Goal: Complete application form: Complete application form

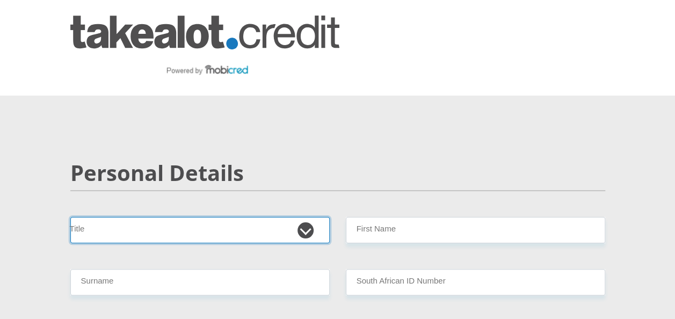
click at [305, 232] on select "Mr Ms Mrs Dr [PERSON_NAME]" at bounding box center [199, 230] width 259 height 26
select select "Ms"
click at [70, 217] on select "Mr Ms Mrs Dr [PERSON_NAME]" at bounding box center [199, 230] width 259 height 26
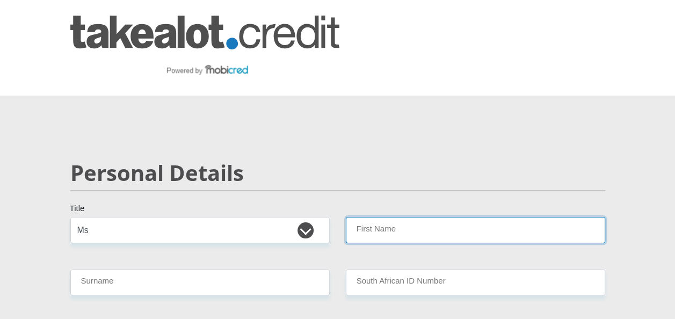
click at [381, 230] on input "First Name" at bounding box center [475, 230] width 259 height 26
type input "MMatshepo"
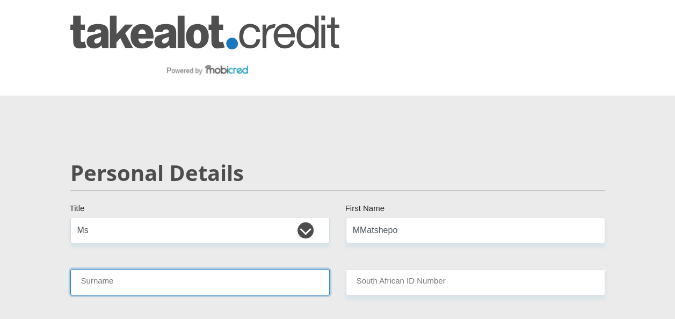
type input "Malope"
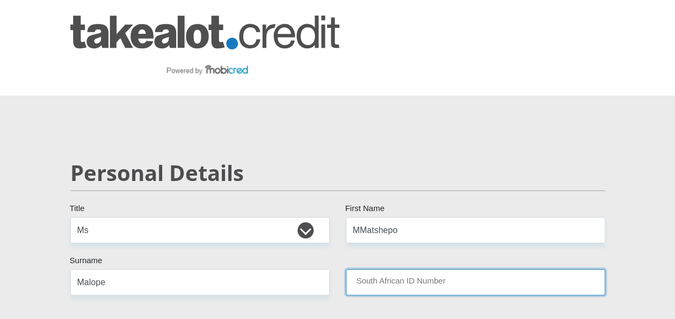
type input "8910160022085"
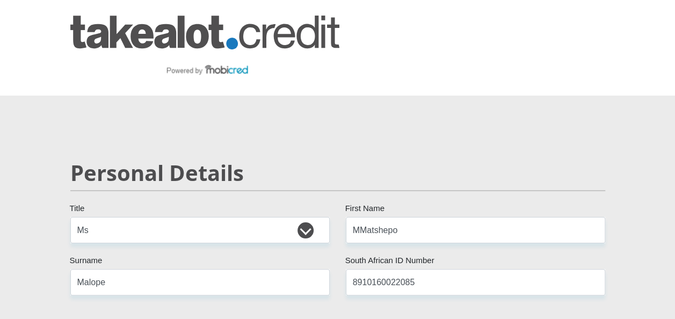
select select "ZAF"
type input "0836639320"
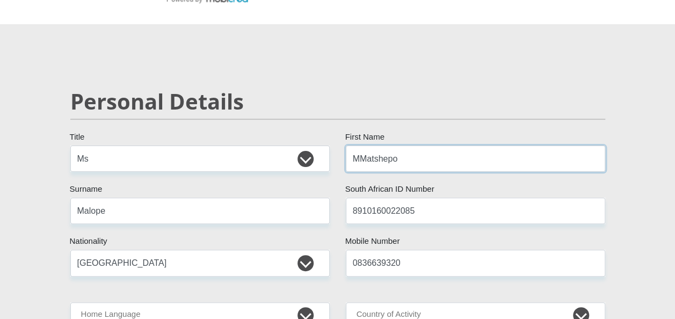
scroll to position [150, 0]
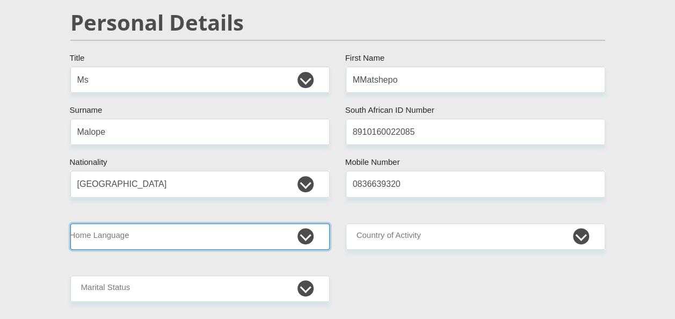
click at [308, 238] on select "Afrikaans English Sepedi South Ndebele Southern Sotho Swati Tsonga Tswana Venda…" at bounding box center [199, 236] width 259 height 26
select select "nso"
click at [70, 223] on select "Afrikaans English Sepedi South Ndebele Southern Sotho Swati Tsonga Tswana Venda…" at bounding box center [199, 236] width 259 height 26
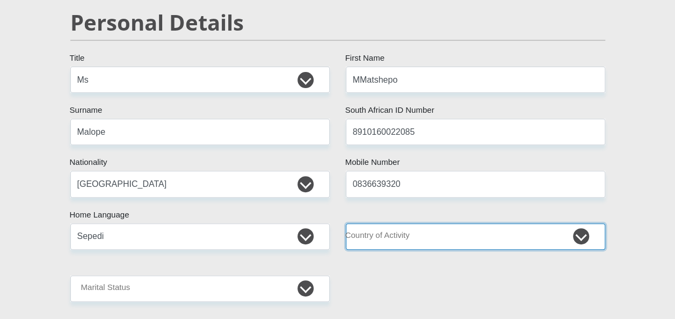
click at [582, 241] on select "South Africa Afghanistan Aland Islands Albania Algeria America Samoa American V…" at bounding box center [475, 236] width 259 height 26
select select "ZAF"
click at [346, 223] on select "South Africa Afghanistan Aland Islands Albania Algeria America Samoa American V…" at bounding box center [475, 236] width 259 height 26
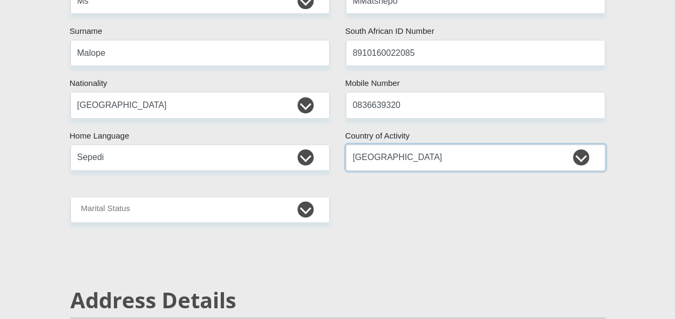
scroll to position [236, 0]
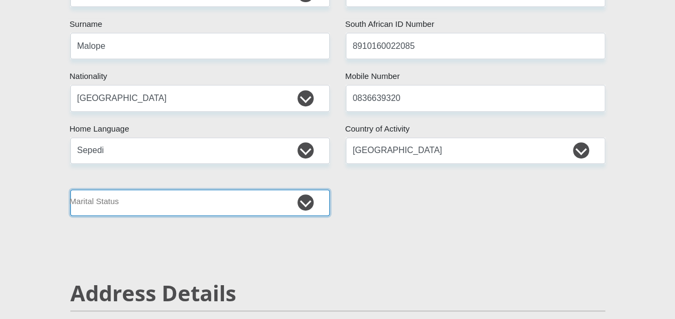
click at [307, 205] on select "Married ANC Single Divorced Widowed Married COP or Customary Law" at bounding box center [199, 203] width 259 height 26
click at [70, 190] on select "Married ANC Single Divorced Widowed Married COP or Customary Law" at bounding box center [199, 203] width 259 height 26
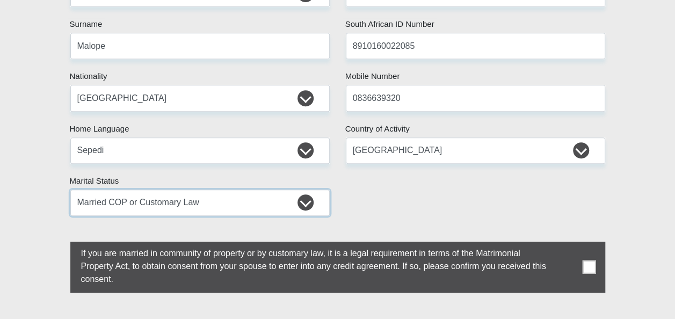
click at [313, 204] on select "Married ANC Single Divorced Widowed Married COP or Customary Law" at bounding box center [199, 203] width 259 height 26
select select "2"
click at [70, 190] on select "Married ANC Single Divorced Widowed Married COP or Customary Law" at bounding box center [199, 203] width 259 height 26
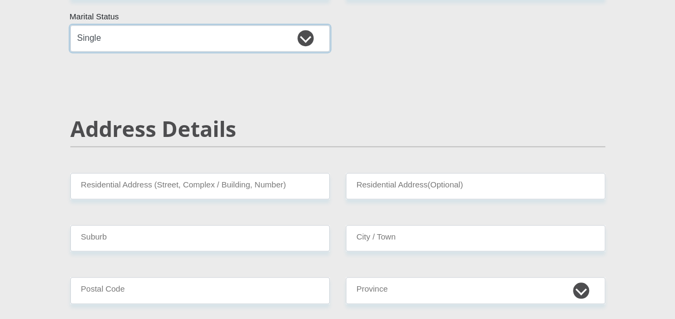
scroll to position [415, 0]
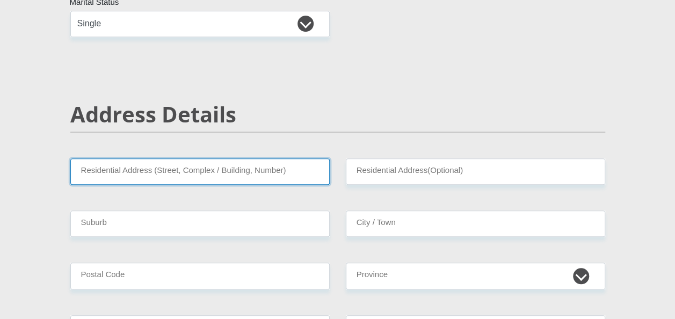
click at [236, 172] on input "Residential Address (Street, Complex / Building, Number)" at bounding box center [199, 171] width 259 height 26
type input "48 STEENBOK STREET"
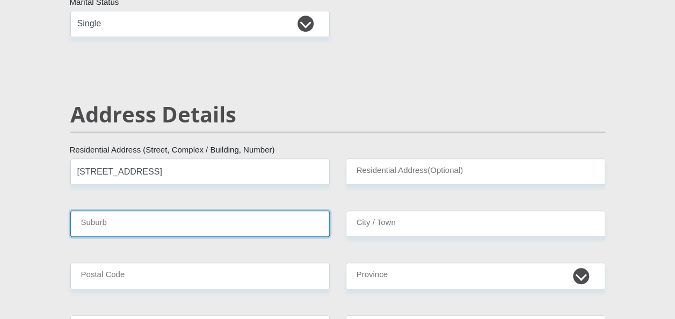
type input "OLIFANTSFONTEIN"
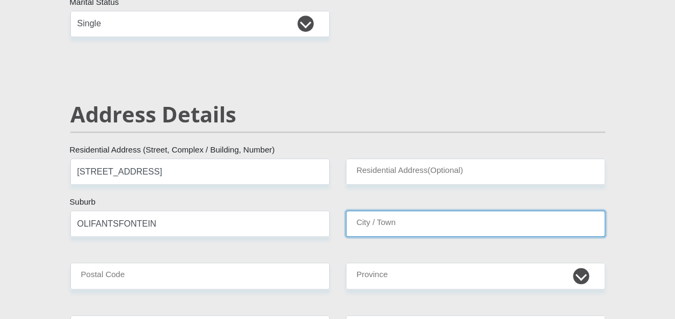
type input "OLIFANTSFONTEIN"
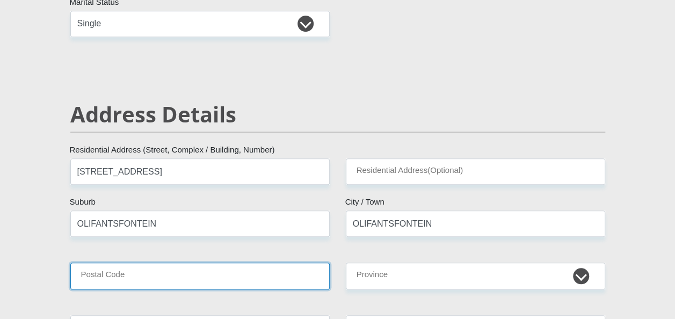
type input "1666"
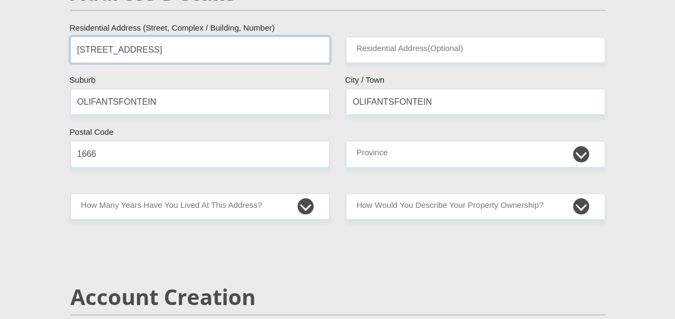
scroll to position [637, 0]
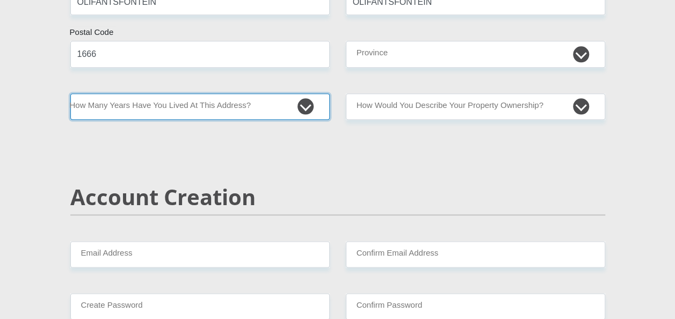
click at [307, 110] on select "less than 1 year 1-3 years 3-5 years 5+ years" at bounding box center [199, 106] width 259 height 26
select select "5"
click at [70, 93] on select "less than 1 year 1-3 years 3-5 years 5+ years" at bounding box center [199, 106] width 259 height 26
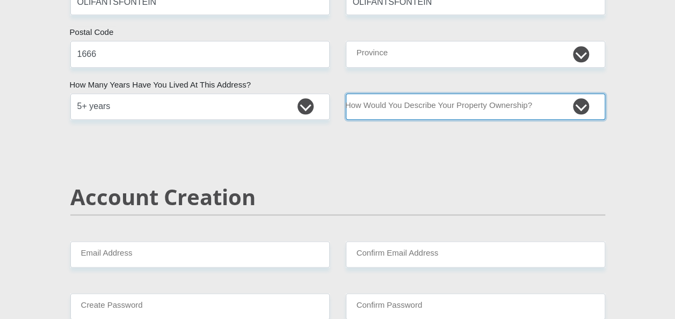
click at [576, 104] on select "Owned Rented Family Owned Company Dwelling" at bounding box center [475, 106] width 259 height 26
select select "Rented"
click at [346, 93] on select "Owned Rented Family Owned Company Dwelling" at bounding box center [475, 106] width 259 height 26
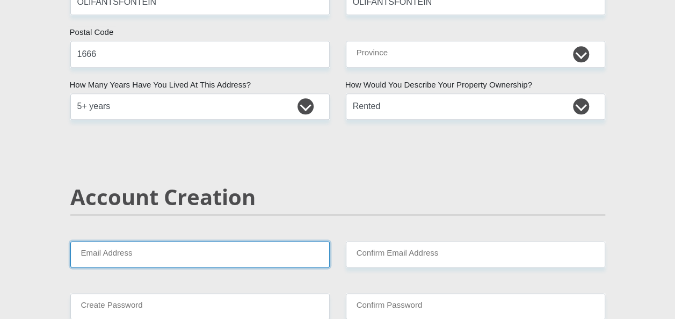
click at [232, 260] on input "Email Address" at bounding box center [199, 254] width 259 height 26
type input "mmatshepomalope@gmail.com"
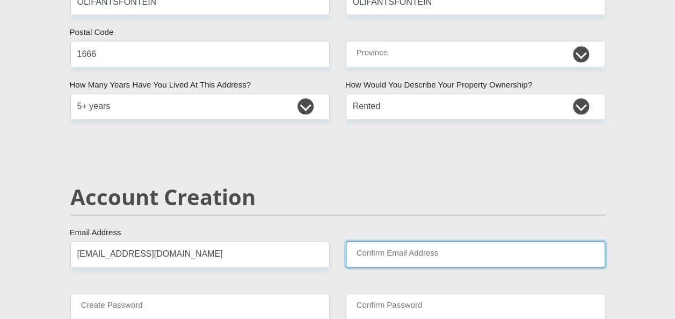
type input "mmatshepomalope@gmail.com"
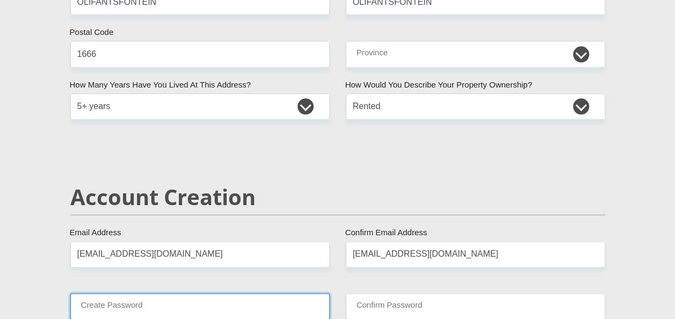
click at [202, 303] on input "Create Password" at bounding box center [199, 306] width 259 height 26
type input "Lesedi@123"
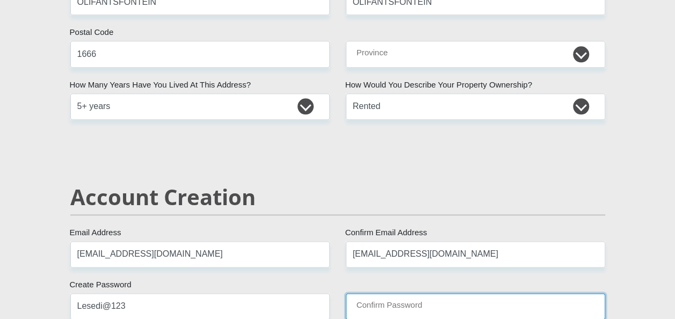
click at [370, 309] on input "Confirm Password" at bounding box center [475, 306] width 259 height 26
type input "Lesedi@123"
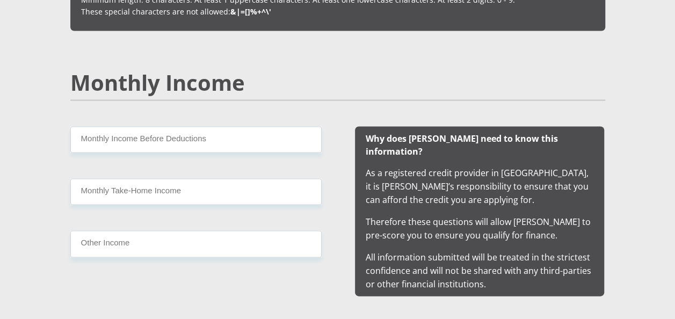
scroll to position [1009, 0]
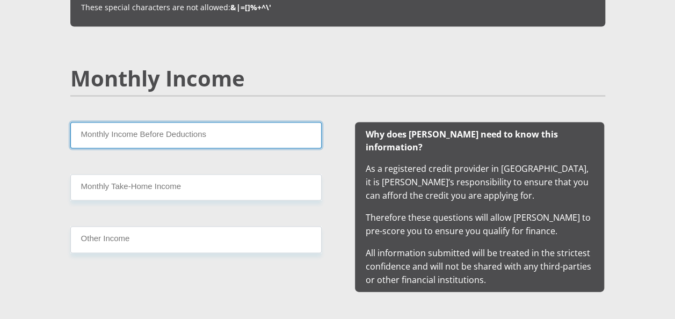
click at [235, 131] on input "Monthly Income Before Deductions" at bounding box center [195, 135] width 251 height 26
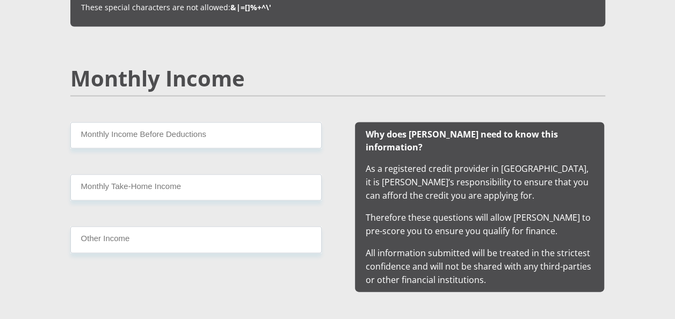
click at [465, 71] on h2 "Monthly Income" at bounding box center [337, 78] width 535 height 26
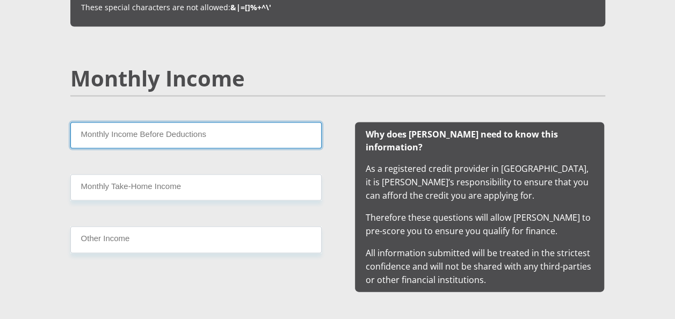
click at [212, 128] on input "Monthly Income Before Deductions" at bounding box center [195, 135] width 251 height 26
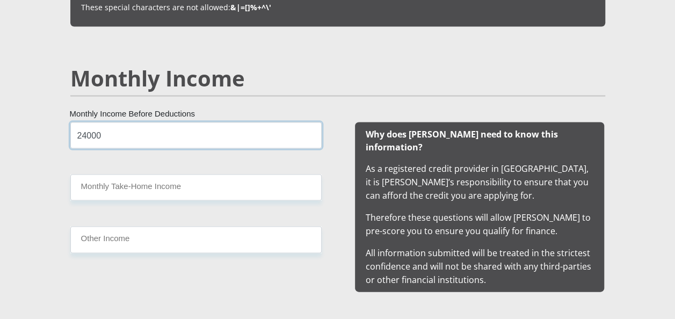
type input "24000"
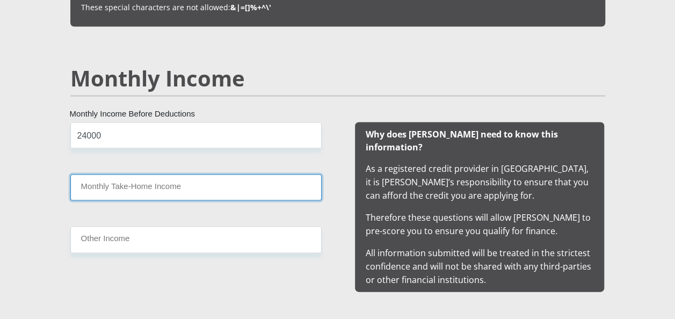
click at [138, 176] on input "Monthly Take-Home Income" at bounding box center [195, 187] width 251 height 26
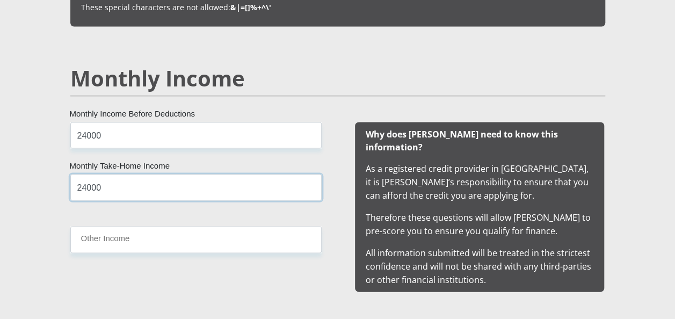
type input "24000"
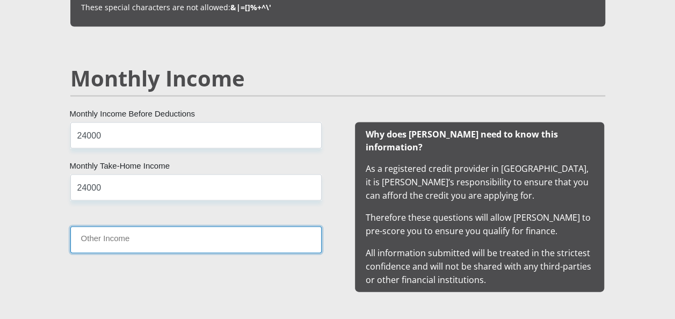
click at [117, 237] on input "Other Income" at bounding box center [195, 239] width 251 height 26
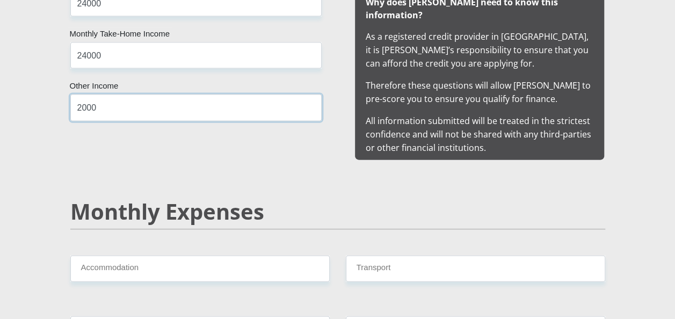
scroll to position [1146, 0]
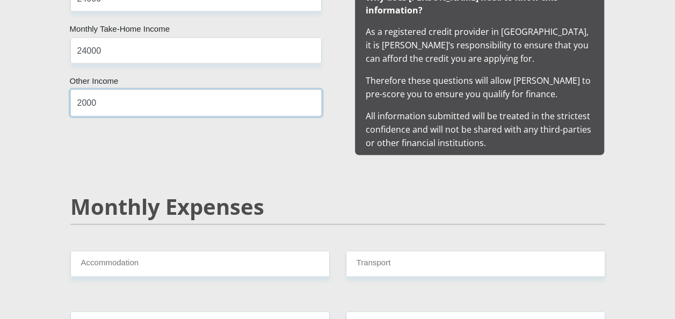
type input "2000"
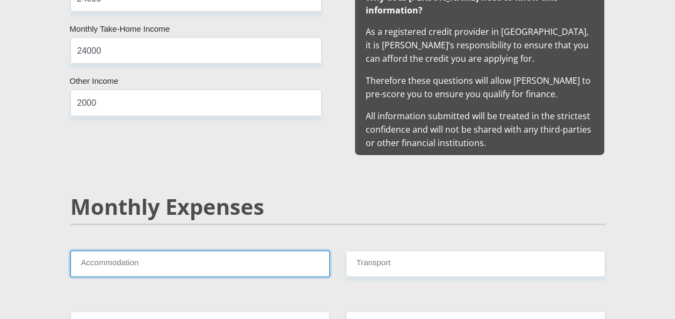
click at [231, 256] on input "Accommodation" at bounding box center [199, 264] width 259 height 26
click at [272, 258] on input "Accommodation" at bounding box center [199, 264] width 259 height 26
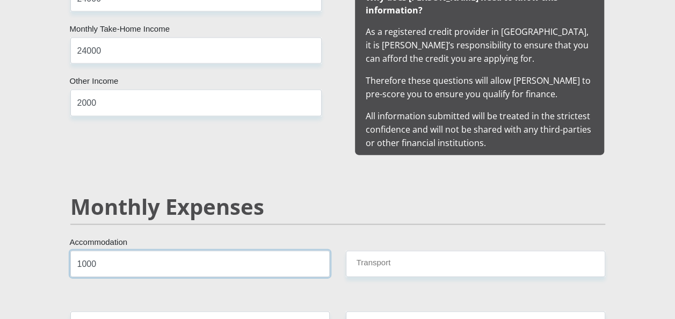
type input "1000"
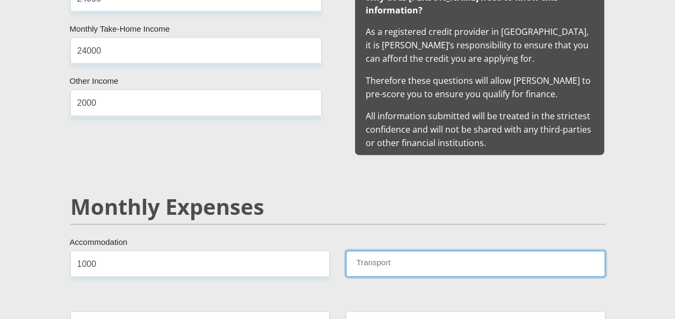
click at [370, 251] on input "Transport" at bounding box center [475, 264] width 259 height 26
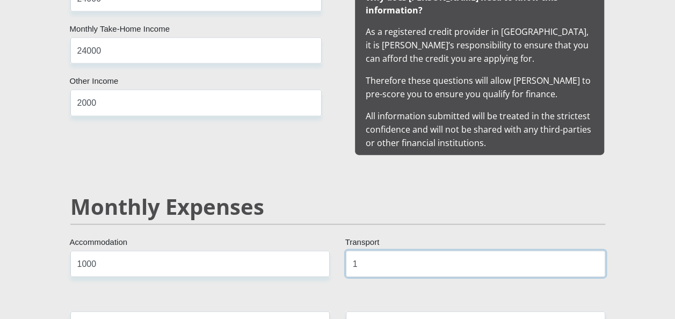
type input "1"
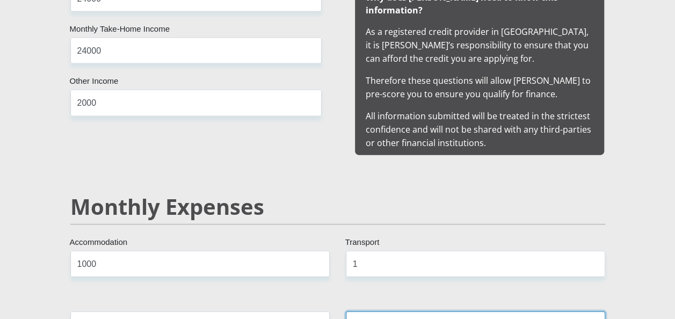
click at [364, 312] on input "Food" at bounding box center [475, 325] width 259 height 26
type input "1"
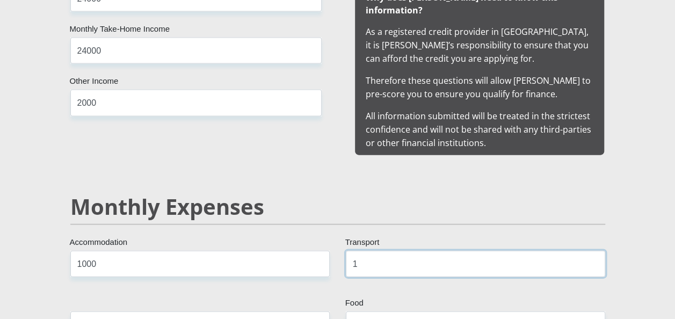
click at [362, 251] on input "1" at bounding box center [475, 264] width 259 height 26
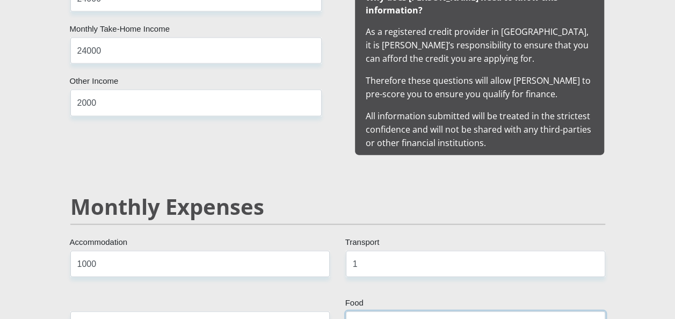
click at [361, 312] on input "1" at bounding box center [475, 325] width 259 height 26
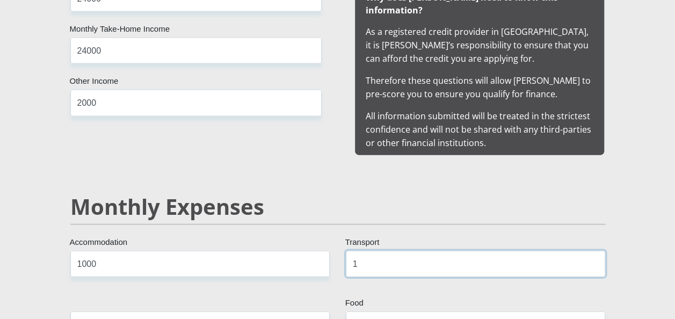
click at [363, 251] on input "1" at bounding box center [475, 264] width 259 height 26
type input "1000"
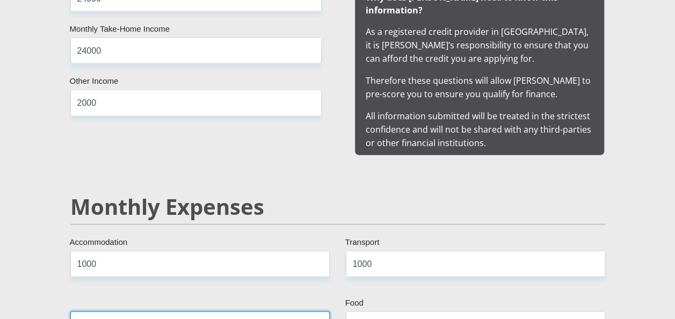
scroll to position [1149, 0]
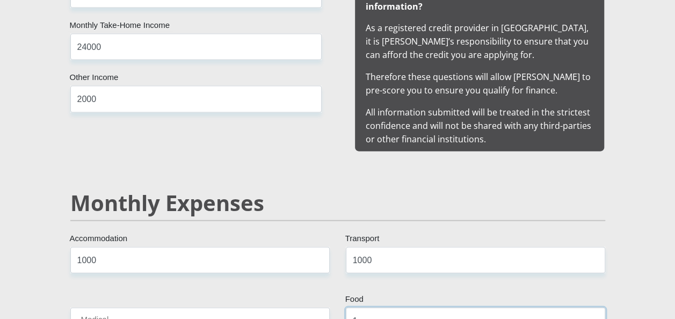
click at [369, 308] on input "1" at bounding box center [475, 321] width 259 height 26
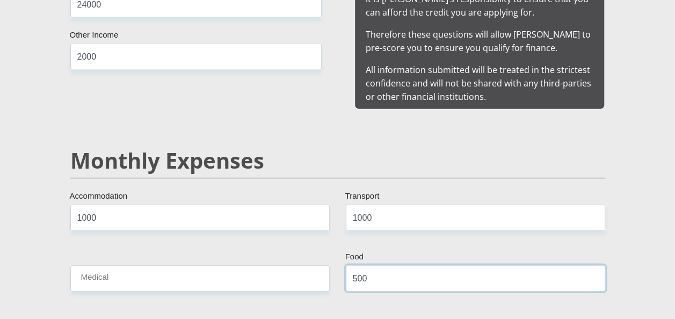
scroll to position [1192, 0]
type input "500"
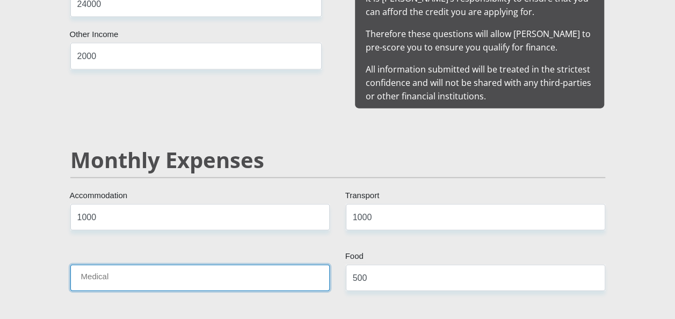
click at [201, 265] on input "Medical" at bounding box center [199, 278] width 259 height 26
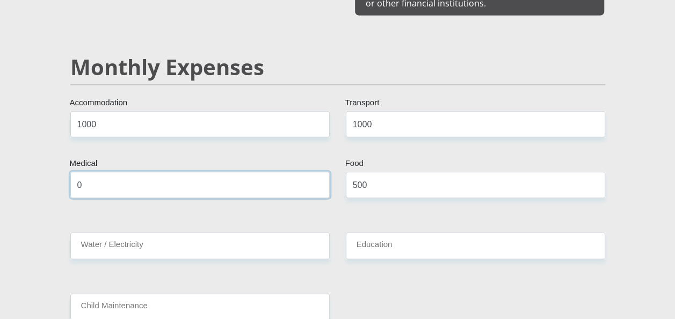
scroll to position [1307, 0]
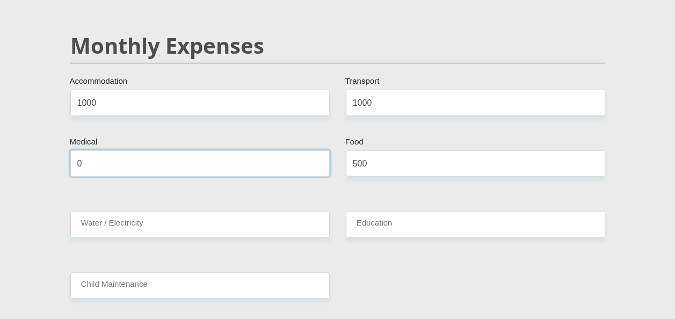
type input "0"
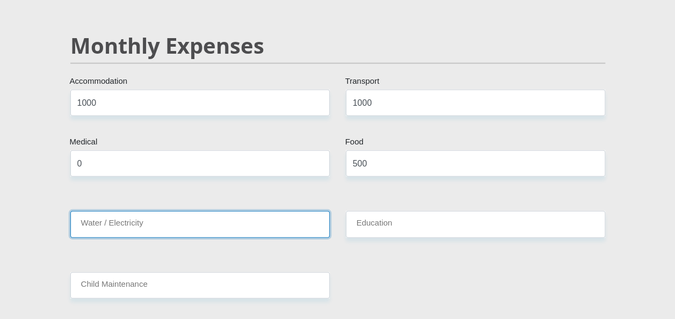
click at [232, 216] on input "Water / Electricity" at bounding box center [199, 224] width 259 height 26
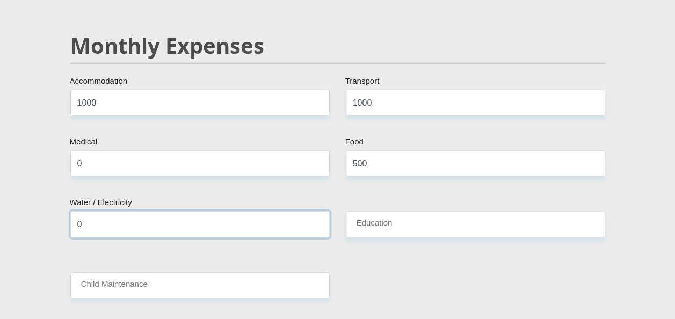
type input "0"
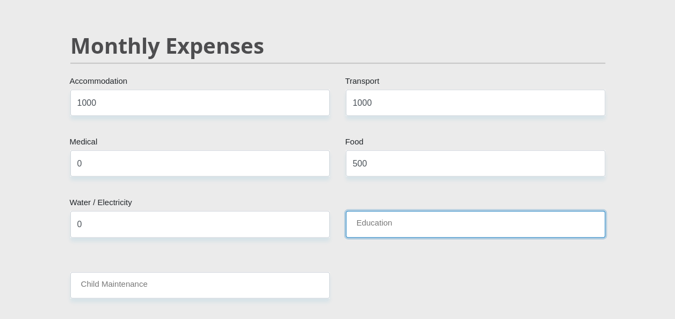
click at [368, 211] on input "Education" at bounding box center [475, 224] width 259 height 26
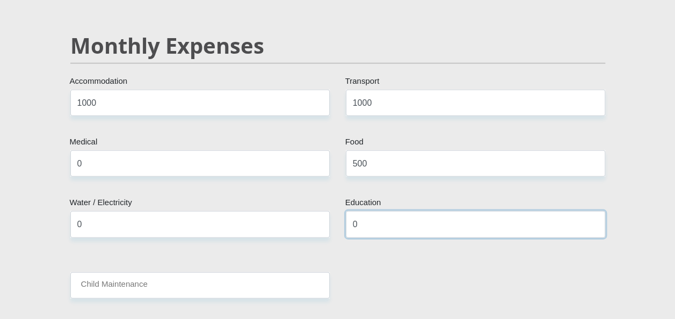
type input "0"
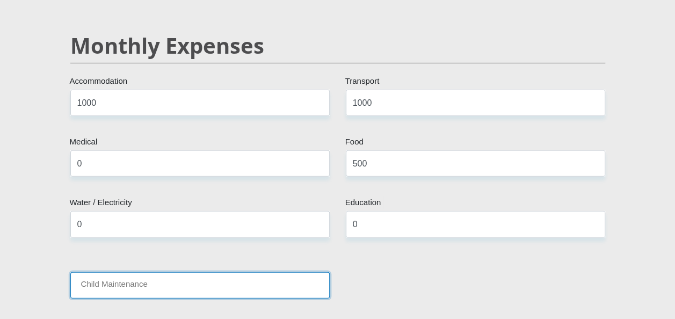
click at [149, 279] on input "Child Maintenance" at bounding box center [199, 285] width 259 height 26
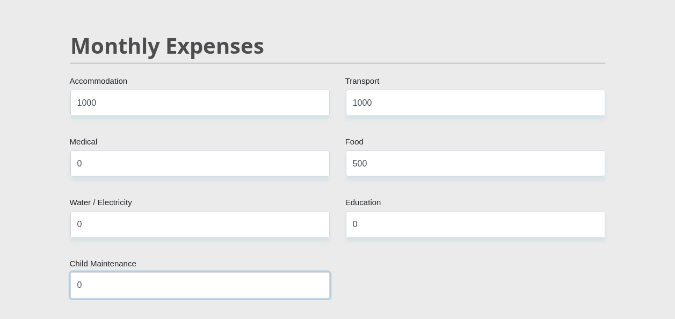
type input "0"
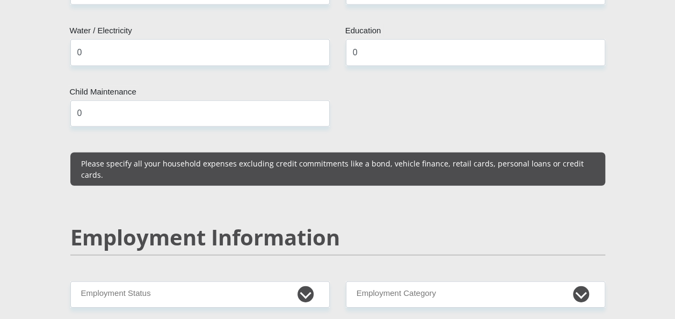
scroll to position [1558, 0]
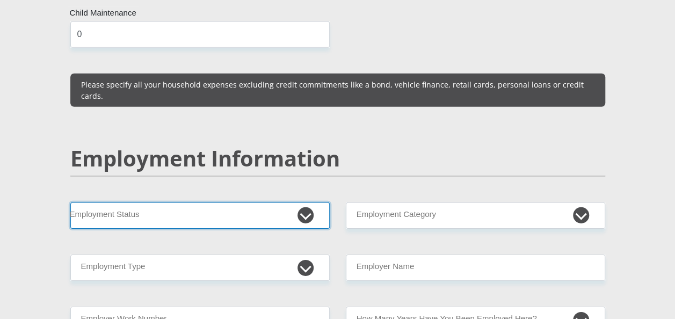
click at [301, 202] on select "Permanent/Full-time Part-time/Casual Contract Worker Self-Employed Housewife Re…" at bounding box center [199, 215] width 259 height 26
select select "4"
click at [70, 202] on select "Permanent/Full-time Part-time/Casual Contract Worker Self-Employed Housewife Re…" at bounding box center [199, 215] width 259 height 26
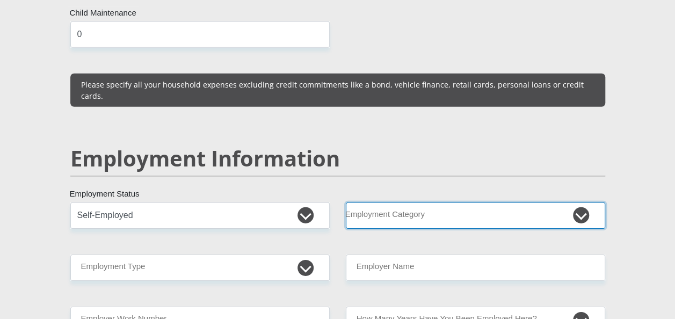
click at [431, 202] on select "AGRICULTURE ALCOHOL & TOBACCO CONSTRUCTION MATERIALS METALLURGY EQUIPMENT FOR R…" at bounding box center [475, 215] width 259 height 26
select select "13"
click at [346, 202] on select "AGRICULTURE ALCOHOL & TOBACCO CONSTRUCTION MATERIALS METALLURGY EQUIPMENT FOR R…" at bounding box center [475, 215] width 259 height 26
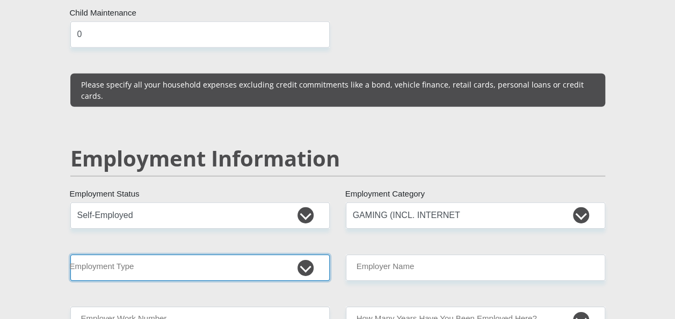
click at [306, 255] on select "College/Lecturer Craft Seller Creative Driver Executive Farmer Forces - Non Com…" at bounding box center [199, 268] width 259 height 26
select select "Manager"
click at [70, 255] on select "College/Lecturer Craft Seller Creative Driver Executive Farmer Forces - Non Com…" at bounding box center [199, 268] width 259 height 26
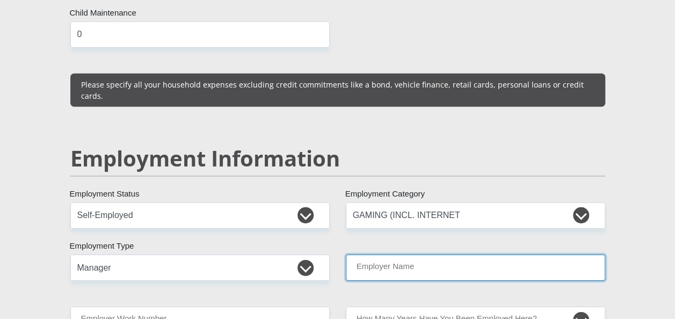
click at [487, 255] on input "Employer Name" at bounding box center [475, 268] width 259 height 26
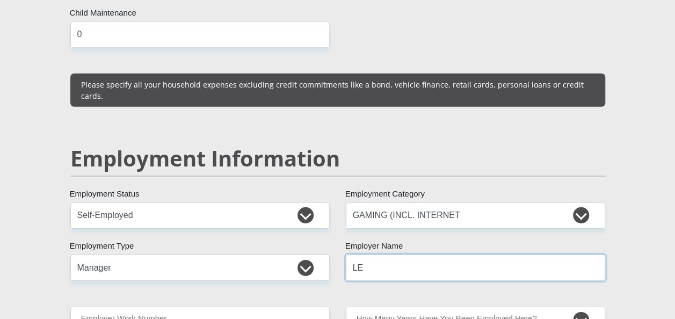
click at [508, 255] on input "LE" at bounding box center [475, 268] width 259 height 26
type input "LESEDINLESEGOPROJECTS"
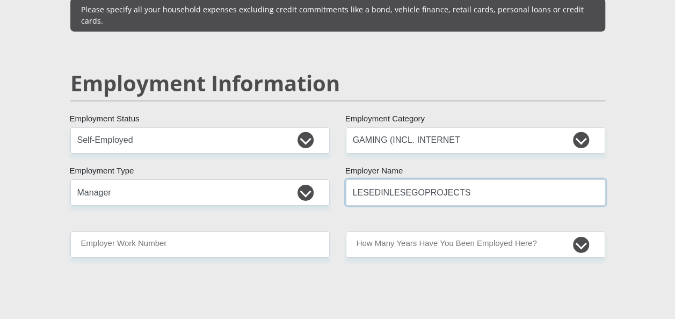
scroll to position [1644, 0]
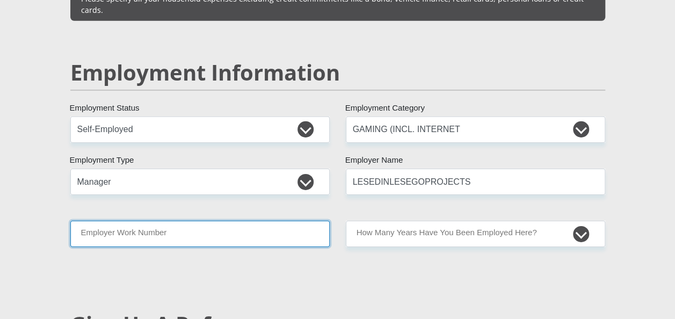
click at [313, 221] on input "Employer Work Number" at bounding box center [199, 234] width 259 height 26
click at [197, 221] on input "Employer Work Number" at bounding box center [199, 234] width 259 height 26
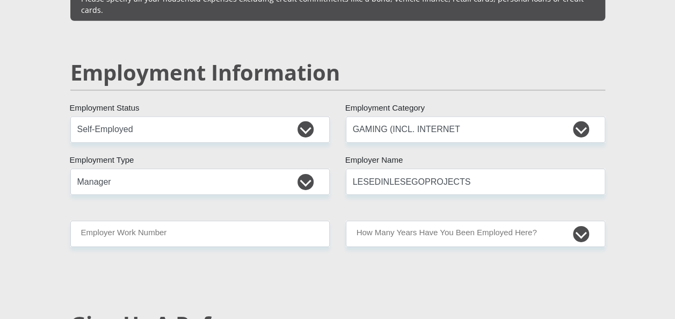
click at [320, 256] on div "Mr Ms Mrs Dr Other Title MMatshepo First Name Malope Surname 8910160022085 Sout…" at bounding box center [337, 105] width 551 height 3064
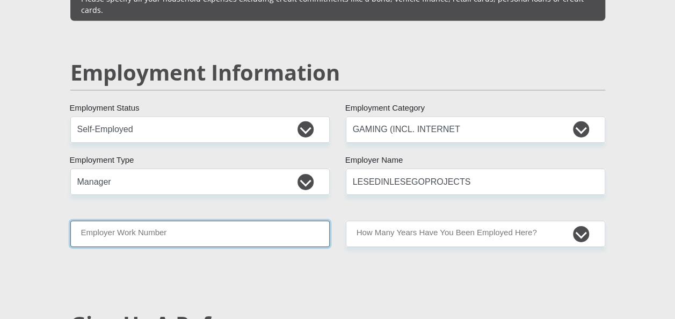
click at [280, 221] on input "Employer Work Number" at bounding box center [199, 234] width 259 height 26
type input "0836639320"
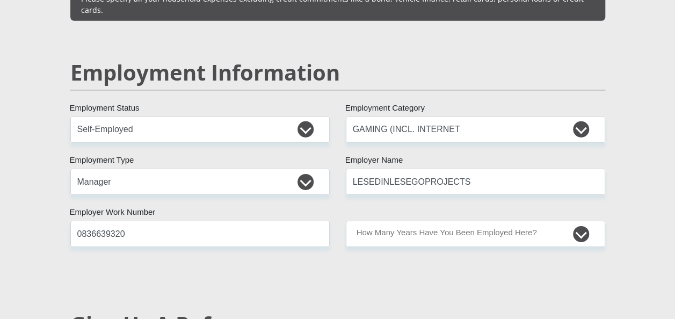
type input "MMatshepo"
type input "Malope"
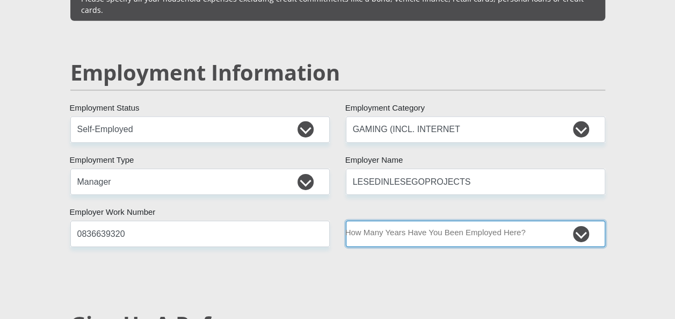
click at [578, 221] on select "less than 1 year 1-3 years 3-5 years 5+ years" at bounding box center [475, 234] width 259 height 26
select select "60"
click at [346, 221] on select "less than 1 year 1-3 years 3-5 years 5+ years" at bounding box center [475, 234] width 259 height 26
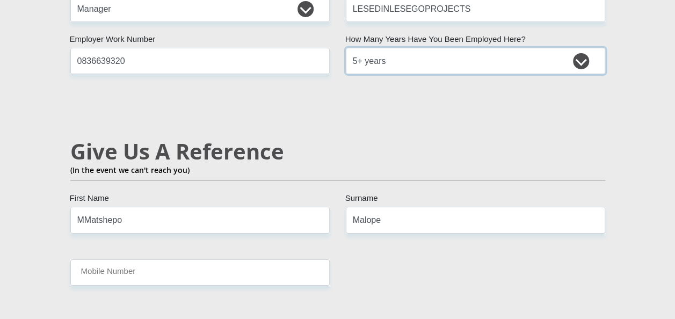
scroll to position [1822, 0]
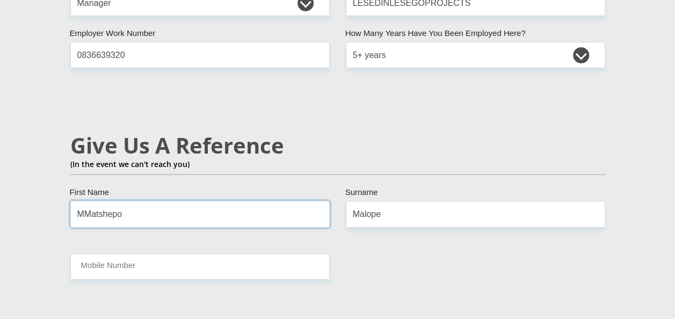
click at [154, 201] on input "MMatshepo" at bounding box center [199, 214] width 259 height 26
type input "M"
type input "Caine"
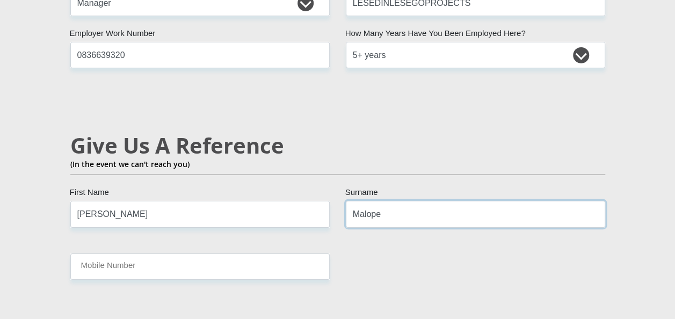
click at [392, 201] on input "Malope" at bounding box center [475, 214] width 259 height 26
type input "M"
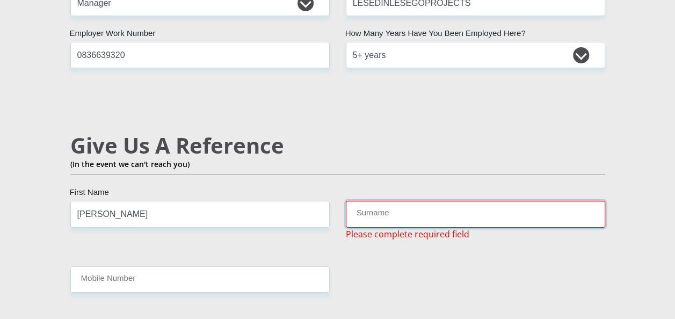
type input "a"
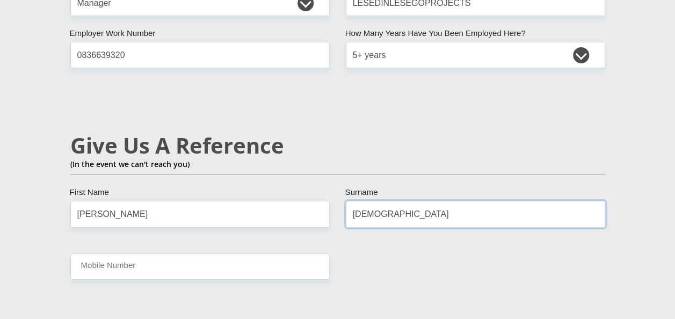
type input "MALEBE"
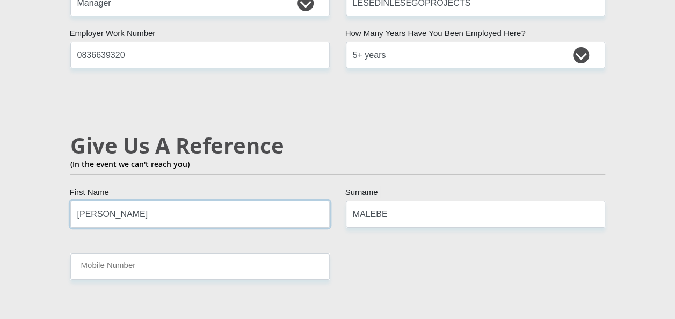
click at [106, 201] on input "Caine" at bounding box center [199, 214] width 259 height 26
type input "CAINE SHAUN"
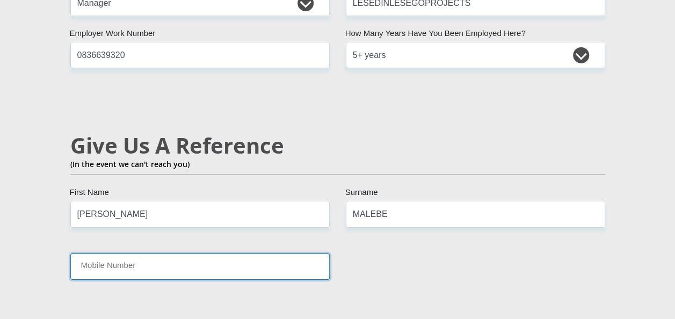
click at [132, 254] on input "Mobile Number" at bounding box center [199, 267] width 259 height 26
type input "0734656322"
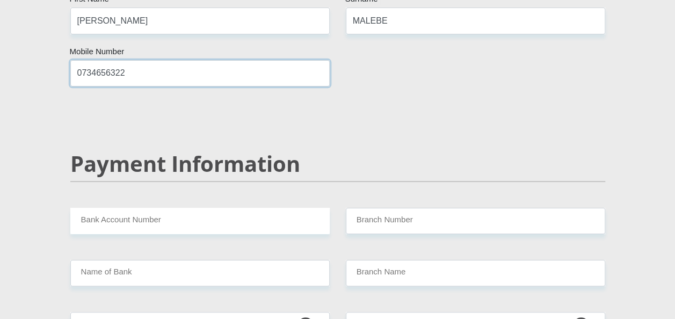
scroll to position [2030, 0]
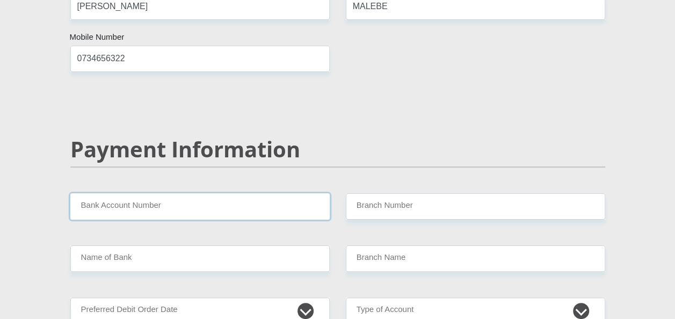
click at [191, 193] on input "Bank Account Number" at bounding box center [199, 206] width 259 height 26
click at [567, 136] on h2 "Payment Information" at bounding box center [337, 149] width 535 height 26
click at [269, 193] on input "Bank Account Number" at bounding box center [199, 206] width 259 height 26
type input "1312983912"
select select "Gauteng"
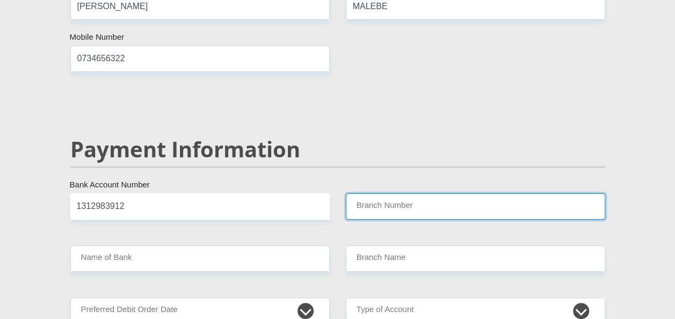
type input "470010"
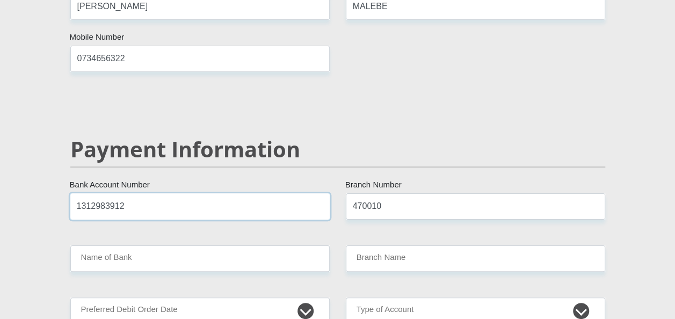
type input "CAPITEC BANK LIMITED"
type input "CAPITEC BANK CPC"
type input "1"
type input "153999"
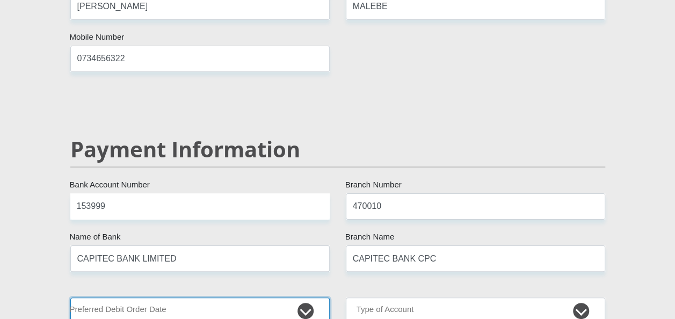
click at [312, 298] on select "1st 2nd 3rd 4th 5th 7th 18th 19th 20th 21st 22nd 23rd 24th 25th 26th 27th 28th …" at bounding box center [199, 311] width 259 height 26
select select "30"
click at [70, 298] on select "1st 2nd 3rd 4th 5th 7th 18th 19th 20th 21st 22nd 23rd 24th 25th 26th 27th 28th …" at bounding box center [199, 311] width 259 height 26
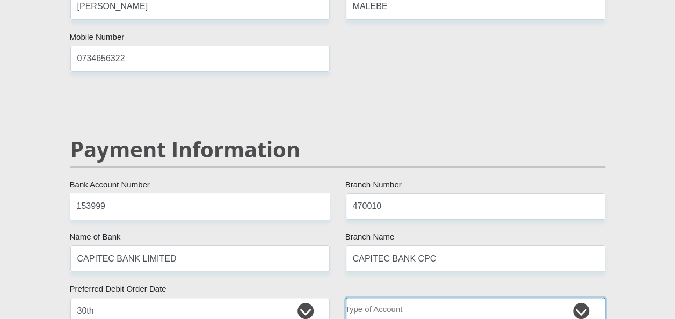
click at [585, 298] on select "Cheque Savings" at bounding box center [475, 311] width 259 height 26
select select "SAV"
click at [346, 298] on select "Cheque Savings" at bounding box center [475, 311] width 259 height 26
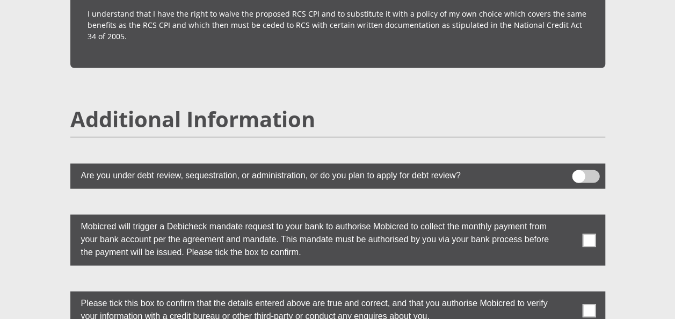
scroll to position [2061, 0]
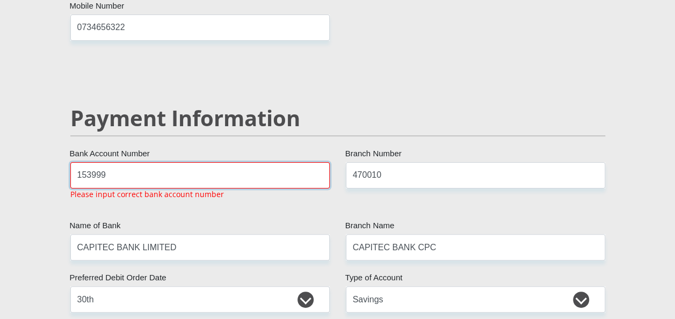
click at [162, 162] on input "153999" at bounding box center [199, 175] width 259 height 26
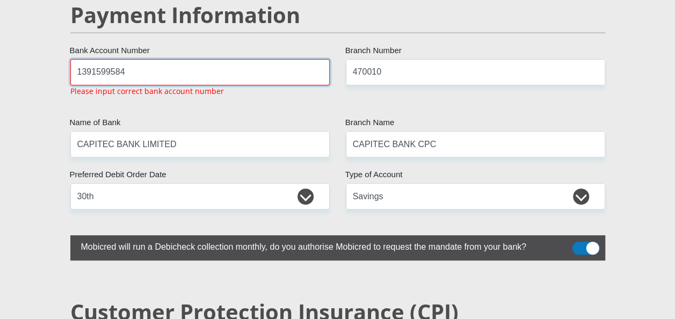
scroll to position [2169, 0]
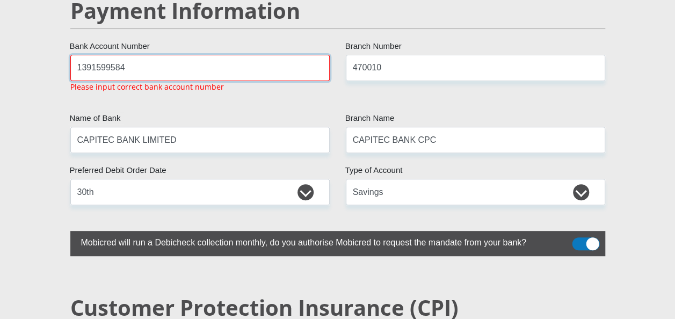
type input "1391599584"
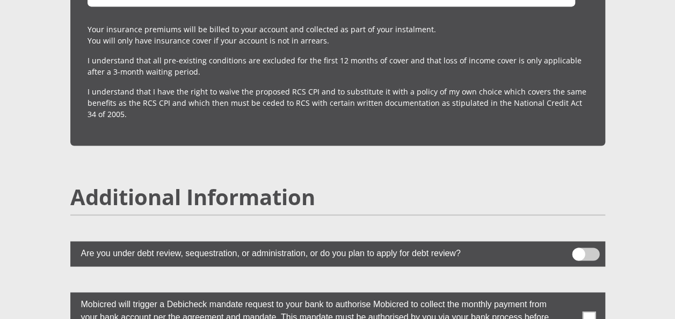
scroll to position [2842, 0]
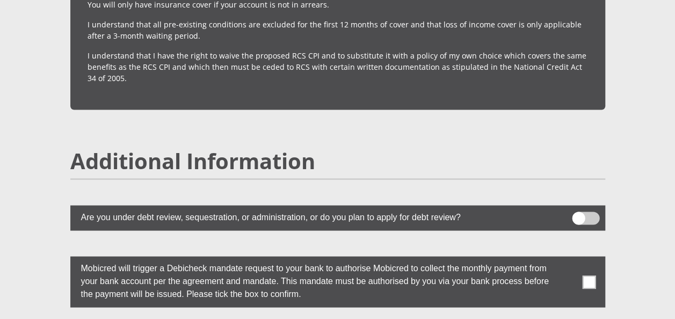
click at [591, 275] on span at bounding box center [588, 281] width 13 height 13
click at [568, 259] on input "checkbox" at bounding box center [568, 259] width 0 height 0
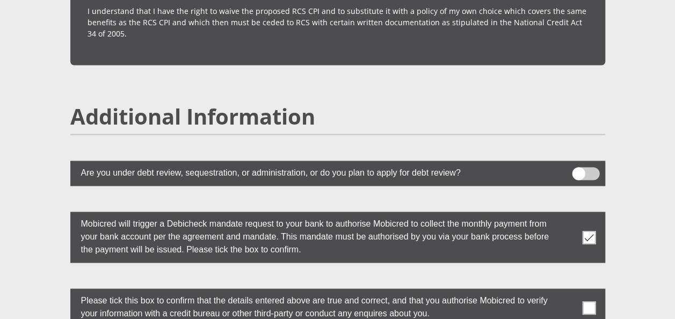
scroll to position [2906, 0]
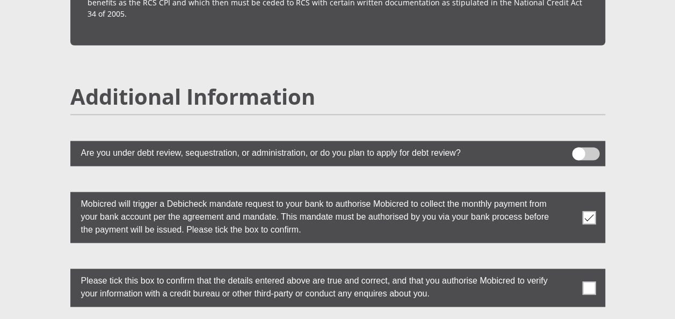
click at [590, 281] on span at bounding box center [588, 287] width 13 height 13
click at [568, 271] on input "checkbox" at bounding box center [568, 271] width 0 height 0
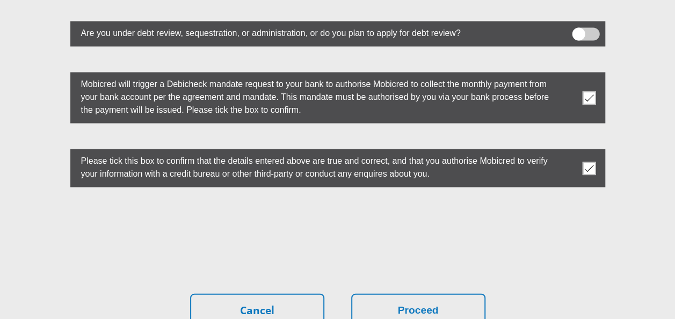
scroll to position [3077, 0]
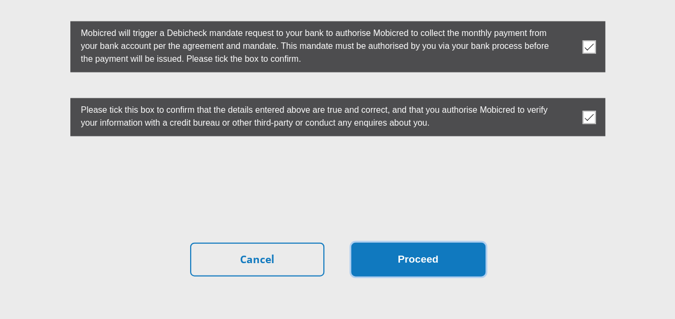
click at [431, 243] on button "Proceed" at bounding box center [418, 260] width 134 height 34
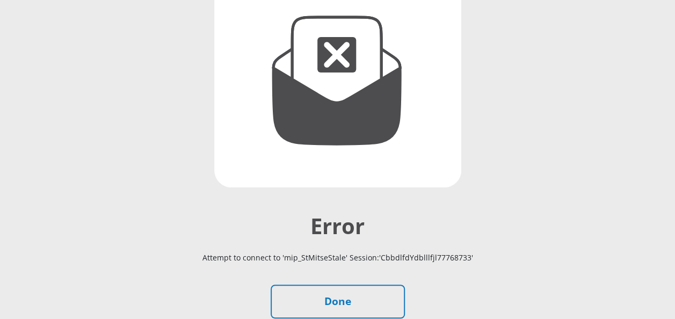
scroll to position [172, 0]
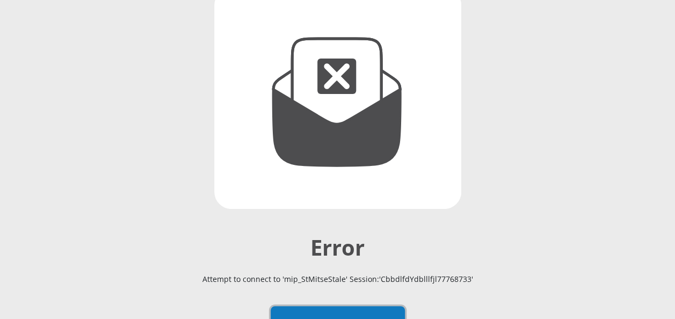
click at [348, 315] on link "Done" at bounding box center [338, 323] width 134 height 34
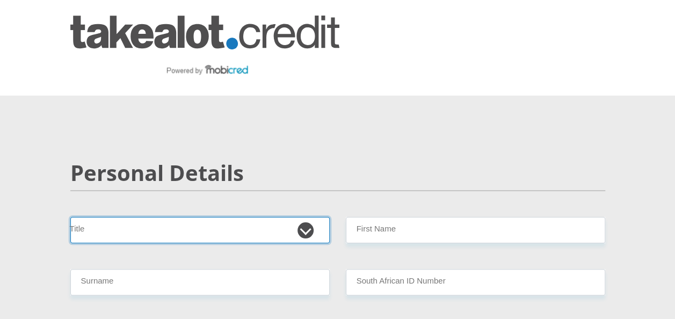
click at [308, 228] on select "Mr Ms Mrs Dr [PERSON_NAME]" at bounding box center [199, 230] width 259 height 26
select select "Ms"
click at [70, 217] on select "Mr Ms Mrs Dr [PERSON_NAME]" at bounding box center [199, 230] width 259 height 26
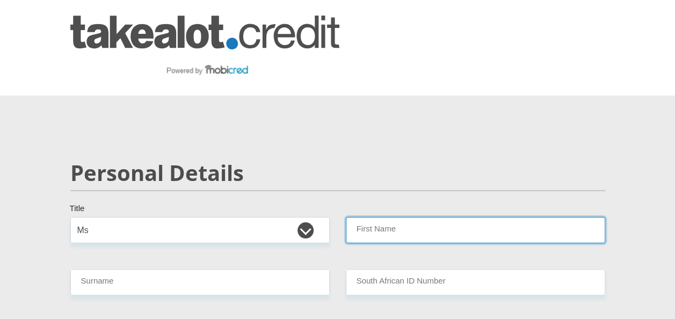
click at [378, 230] on input "First Name" at bounding box center [475, 230] width 259 height 26
type input "MMatshepo"
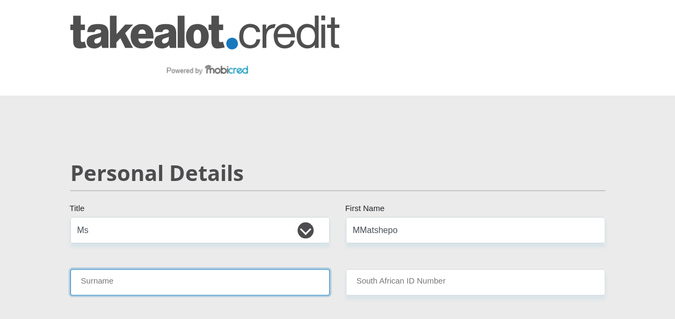
type input "Malope"
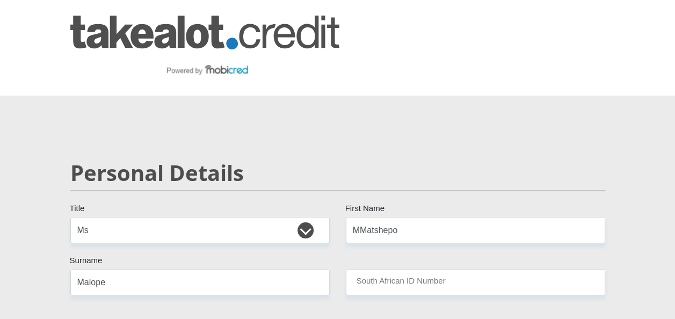
select select "ZAF"
type input "0836639320"
select select "ZAF"
type input "48 STEENBOK STREET"
type input "OLIFANTSFONTEIN"
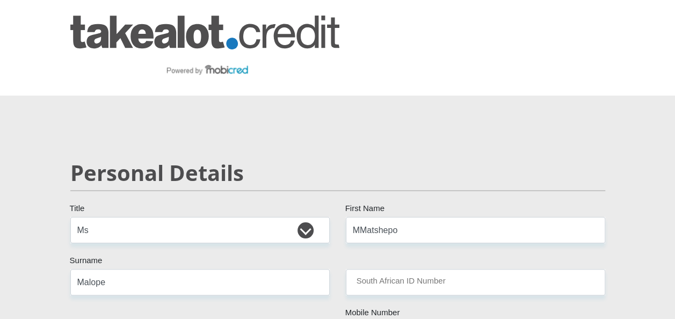
type input "OLIFANTSFONTEIN"
type input "1666"
select select "Gauteng"
type input "[EMAIL_ADDRESS][DOMAIN_NAME]"
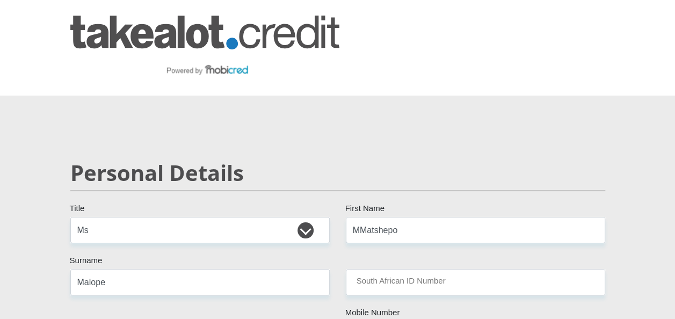
type input "Lesedi@123"
type input "24000"
type input "2000"
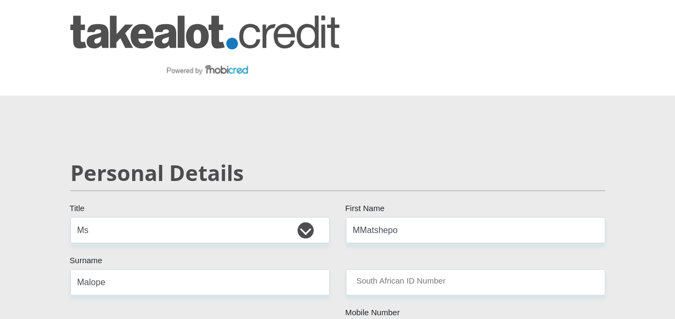
type input "1000"
type input "0"
type input "500"
type input "0"
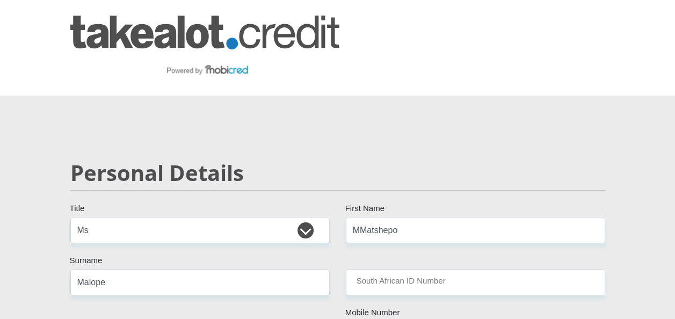
type input "0"
type input "LESEDINLESEGOPROJECTS"
type input "0836639320"
type input "CAINE SHAUN"
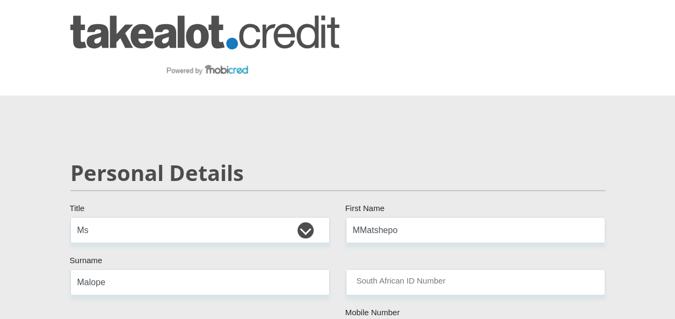
type input "MALEBE"
type input "1391599584"
type input "470010"
type input "CAPITEC BANK LIMITED"
type input "CAPITEC BANK CPC"
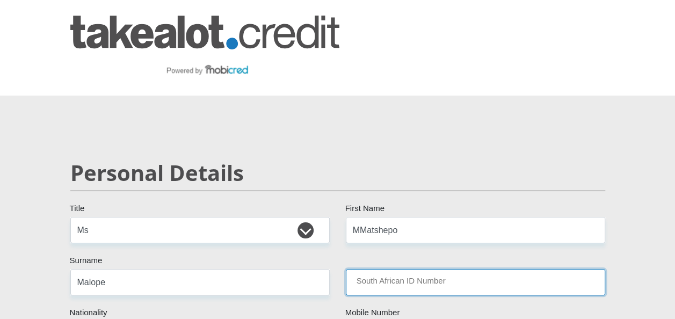
click at [405, 280] on input "South African ID Number" at bounding box center [475, 282] width 259 height 26
type input "8910160022085"
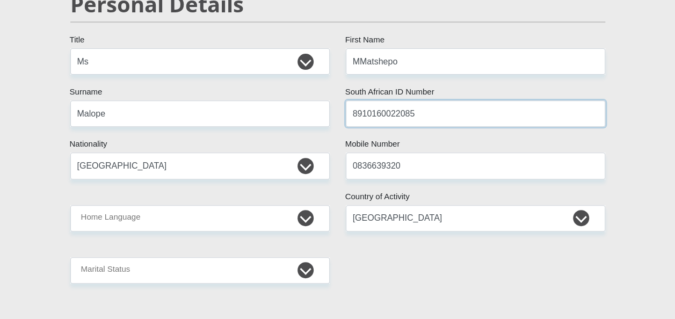
scroll to position [172, 0]
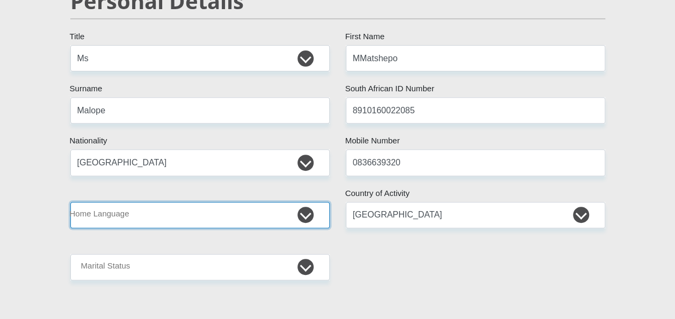
click at [304, 214] on select "Afrikaans English Sepedi South Ndebele Southern Sotho Swati Tsonga Tswana Venda…" at bounding box center [199, 215] width 259 height 26
select select "nso"
click at [70, 202] on select "Afrikaans English Sepedi South Ndebele Southern Sotho Swati Tsonga Tswana Venda…" at bounding box center [199, 215] width 259 height 26
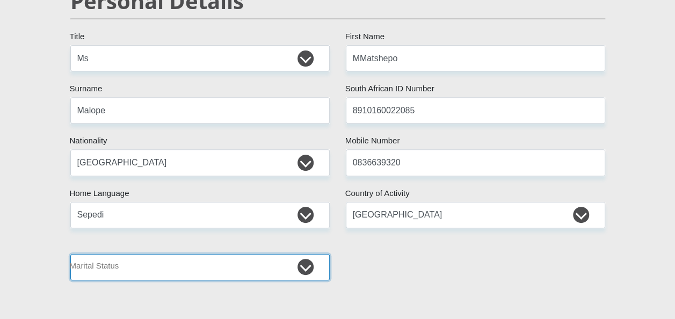
click at [308, 271] on select "Married ANC Single Divorced Widowed Married COP or Customary Law" at bounding box center [199, 267] width 259 height 26
select select "2"
click at [70, 254] on select "Married ANC Single Divorced Widowed Married COP or Customary Law" at bounding box center [199, 267] width 259 height 26
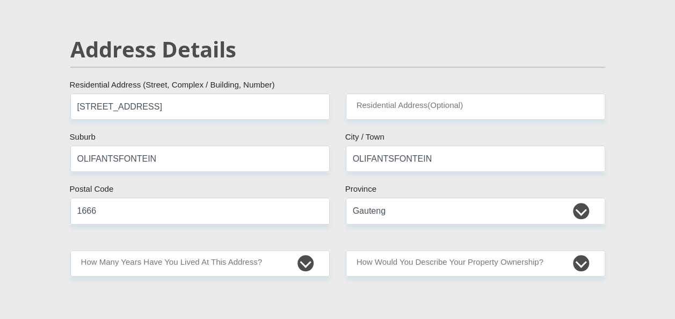
scroll to position [487, 0]
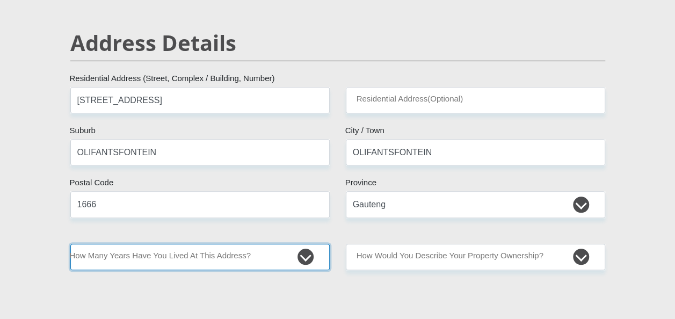
click at [313, 257] on select "less than 1 year 1-3 years 3-5 years 5+ years" at bounding box center [199, 257] width 259 height 26
select select "5"
click at [70, 244] on select "less than 1 year 1-3 years 3-5 years 5+ years" at bounding box center [199, 257] width 259 height 26
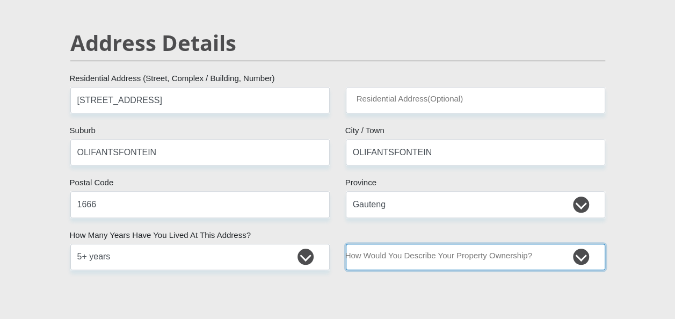
click at [581, 260] on select "Owned Rented Family Owned Company Dwelling" at bounding box center [475, 257] width 259 height 26
select select "Rented"
click at [346, 244] on select "Owned Rented Family Owned Company Dwelling" at bounding box center [475, 257] width 259 height 26
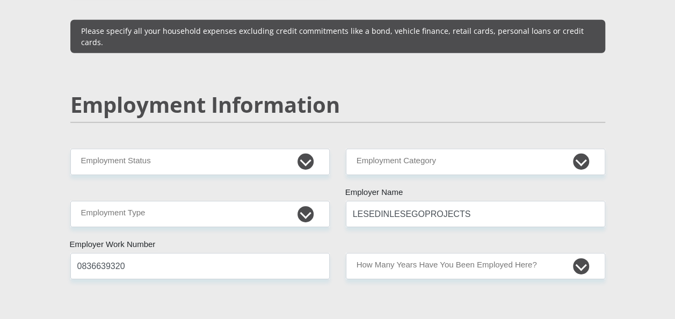
scroll to position [1633, 0]
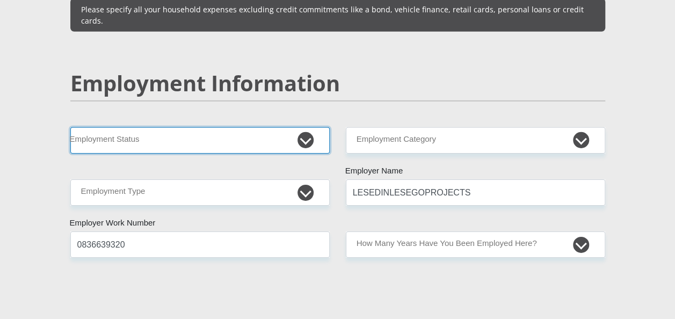
click at [298, 127] on select "Permanent/Full-time Part-time/Casual Contract Worker Self-Employed Housewife Re…" at bounding box center [199, 140] width 259 height 26
select select "4"
click at [70, 127] on select "Permanent/Full-time Part-time/Casual Contract Worker Self-Employed Housewife Re…" at bounding box center [199, 140] width 259 height 26
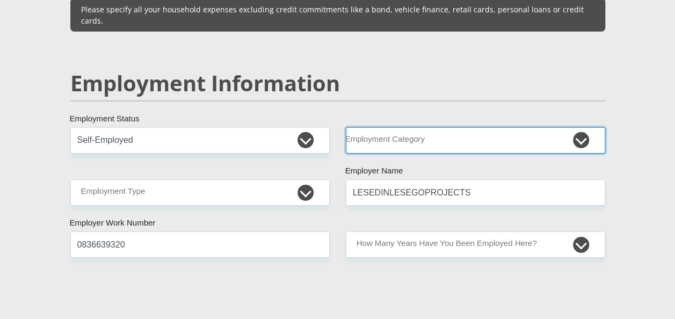
click at [582, 127] on select "AGRICULTURE ALCOHOL & TOBACCO CONSTRUCTION MATERIALS METALLURGY EQUIPMENT FOR R…" at bounding box center [475, 140] width 259 height 26
select select "13"
click at [346, 127] on select "AGRICULTURE ALCOHOL & TOBACCO CONSTRUCTION MATERIALS METALLURGY EQUIPMENT FOR R…" at bounding box center [475, 140] width 259 height 26
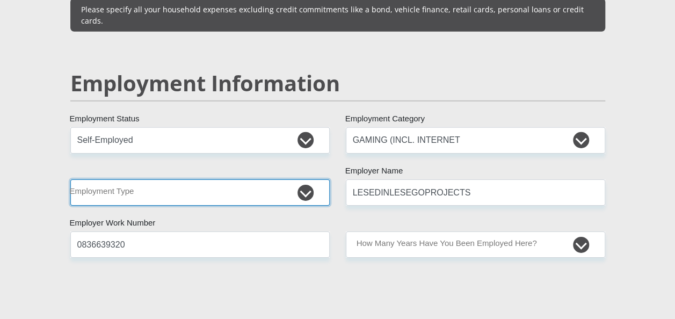
click at [306, 179] on select "College/Lecturer Craft Seller Creative Driver Executive Farmer Forces - Non Com…" at bounding box center [199, 192] width 259 height 26
click at [70, 179] on select "College/Lecturer Craft Seller Creative Driver Executive Farmer Forces - Non Com…" at bounding box center [199, 192] width 259 height 26
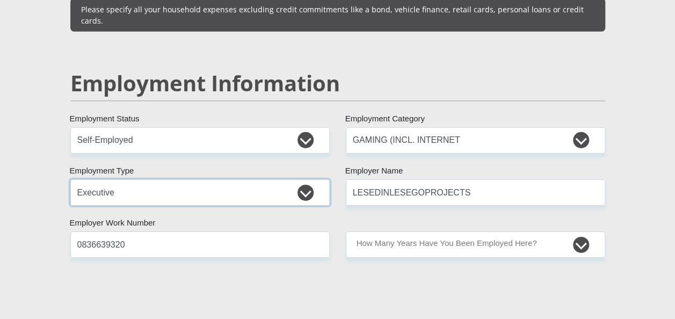
click at [307, 179] on select "College/Lecturer Craft Seller Creative Driver Executive Farmer Forces - Non Com…" at bounding box center [199, 192] width 259 height 26
select select "Manager"
click at [70, 179] on select "College/Lecturer Craft Seller Creative Driver Executive Farmer Forces - Non Com…" at bounding box center [199, 192] width 259 height 26
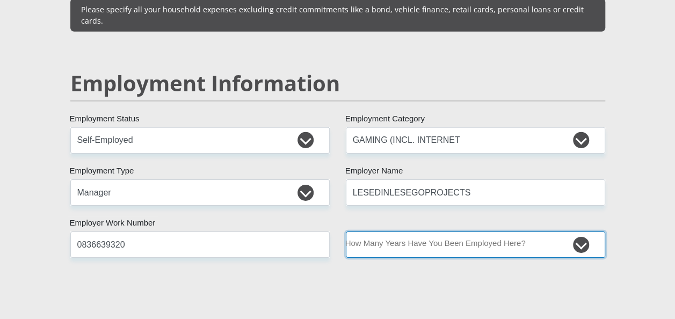
click at [580, 232] on select "less than 1 year 1-3 years 3-5 years 5+ years" at bounding box center [475, 245] width 259 height 26
select select "60"
click at [346, 232] on select "less than 1 year 1-3 years 3-5 years 5+ years" at bounding box center [475, 245] width 259 height 26
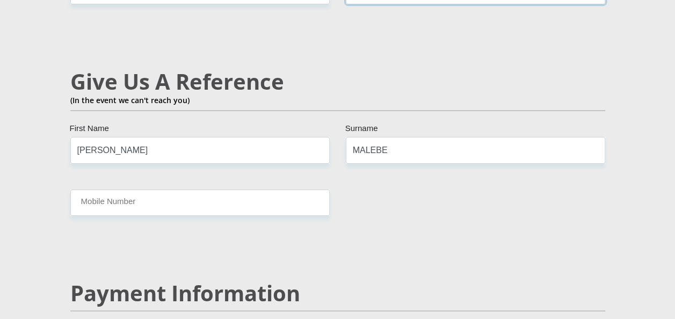
scroll to position [1891, 0]
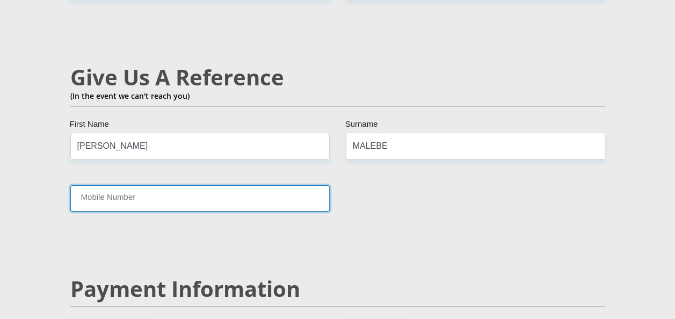
click at [131, 185] on input "Mobile Number" at bounding box center [199, 198] width 259 height 26
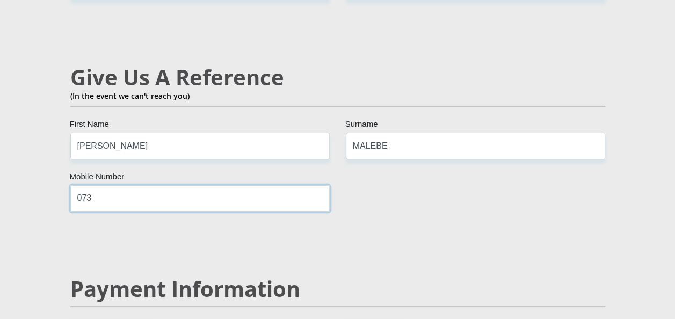
type input "0734656322"
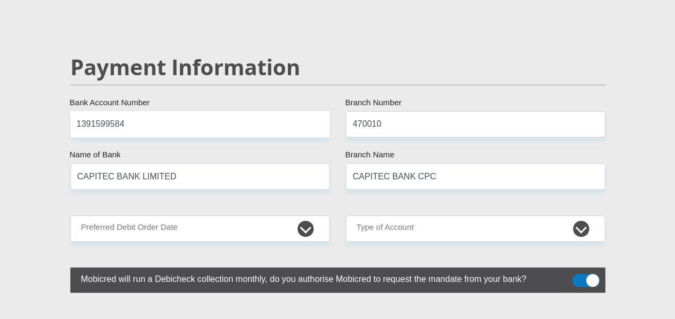
scroll to position [2148, 0]
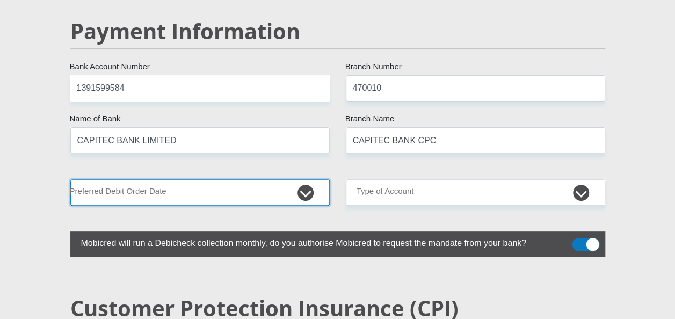
click at [302, 179] on select "1st 2nd 3rd 4th 5th 7th 18th 19th 20th 21st 22nd 23rd 24th 25th 26th 27th 28th …" at bounding box center [199, 192] width 259 height 26
select select "30"
click at [70, 179] on select "1st 2nd 3rd 4th 5th 7th 18th 19th 20th 21st 22nd 23rd 24th 25th 26th 27th 28th …" at bounding box center [199, 192] width 259 height 26
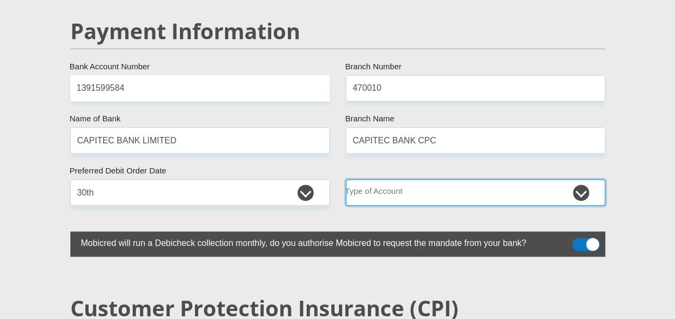
click at [578, 179] on select "Cheque Savings" at bounding box center [475, 192] width 259 height 26
select select "SAV"
click at [346, 179] on select "Cheque Savings" at bounding box center [475, 192] width 259 height 26
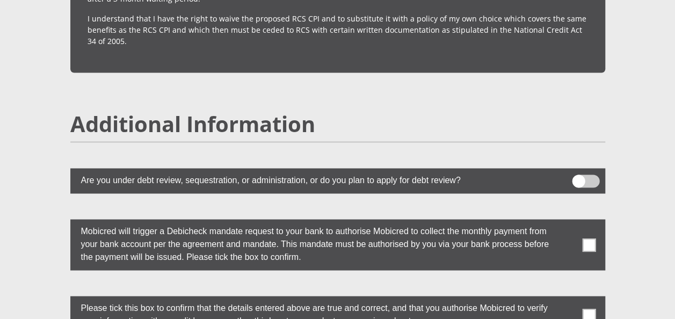
scroll to position [2900, 0]
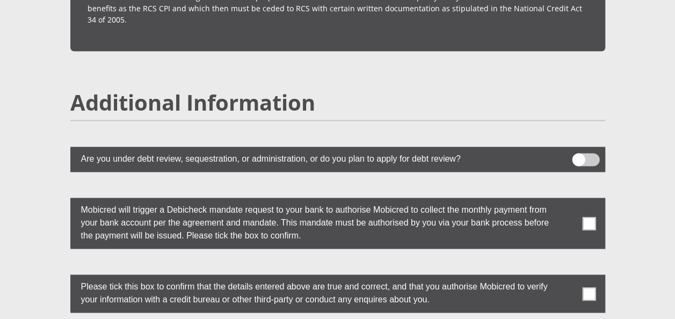
click at [590, 216] on span at bounding box center [588, 222] width 13 height 13
click at [568, 200] on input "checkbox" at bounding box center [568, 200] width 0 height 0
click at [591, 287] on span at bounding box center [588, 293] width 13 height 13
click at [568, 277] on input "checkbox" at bounding box center [568, 277] width 0 height 0
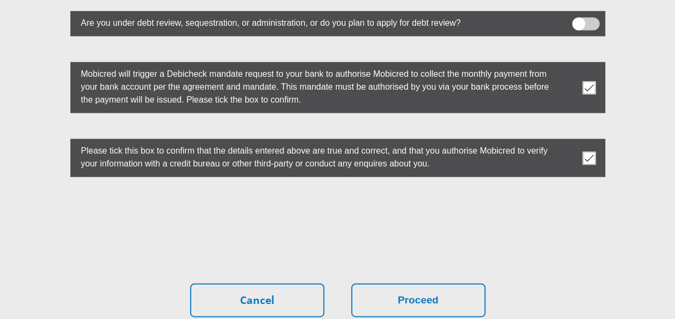
scroll to position [3058, 0]
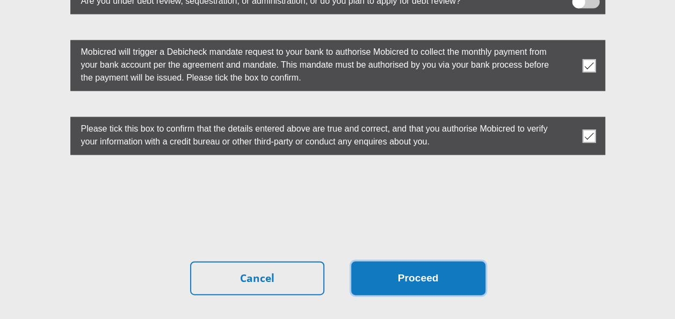
click at [435, 262] on button "Proceed" at bounding box center [418, 279] width 134 height 34
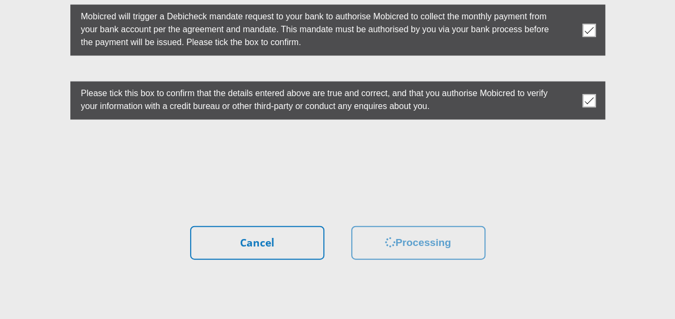
scroll to position [3132, 0]
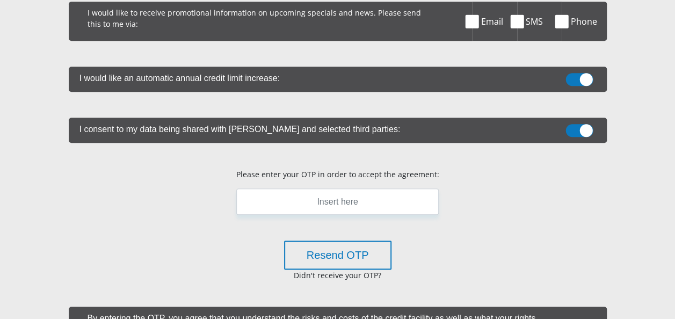
scroll to position [329, 0]
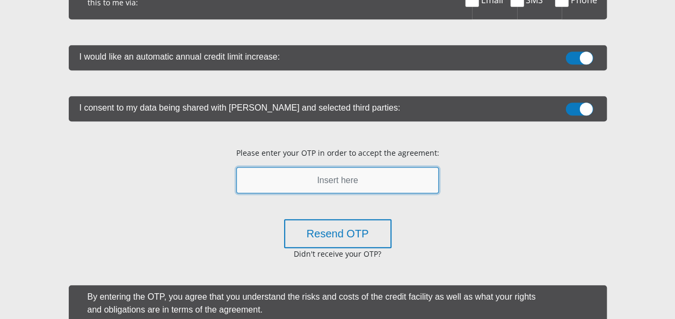
click at [336, 179] on input "text" at bounding box center [337, 180] width 202 height 26
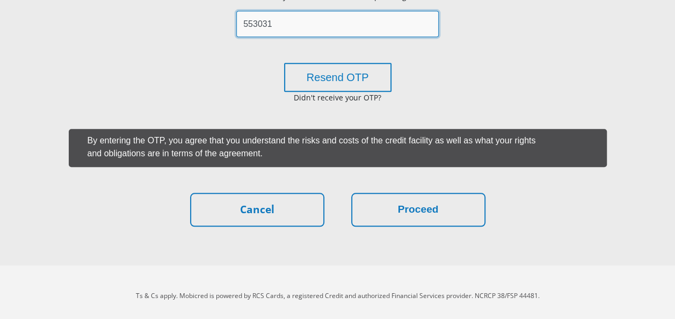
scroll to position [493, 0]
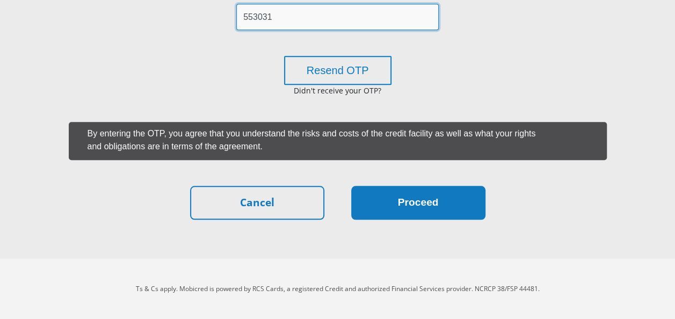
type input "553031"
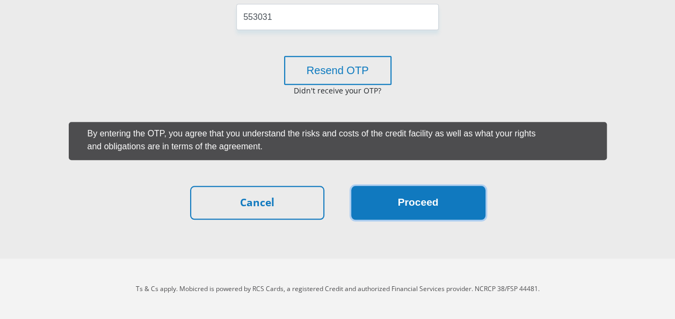
click at [435, 203] on button "Proceed" at bounding box center [418, 203] width 134 height 34
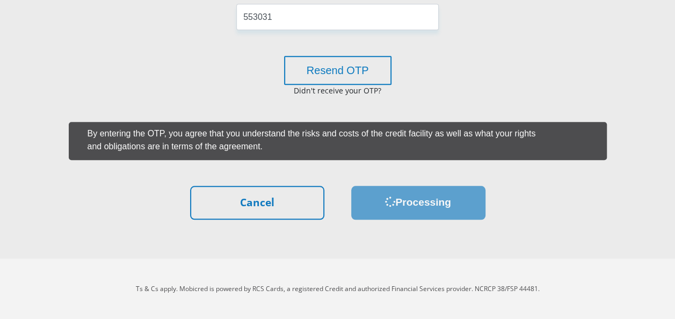
scroll to position [0, 0]
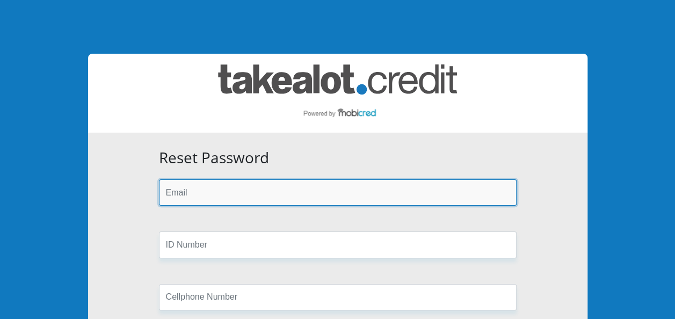
click at [264, 205] on input "email" at bounding box center [338, 192] width 358 height 26
click at [243, 202] on input "email" at bounding box center [338, 192] width 358 height 26
click at [214, 200] on input "email" at bounding box center [338, 192] width 358 height 26
click at [254, 192] on input "email" at bounding box center [338, 192] width 358 height 26
type input "[EMAIL_ADDRESS][DOMAIN_NAME]"
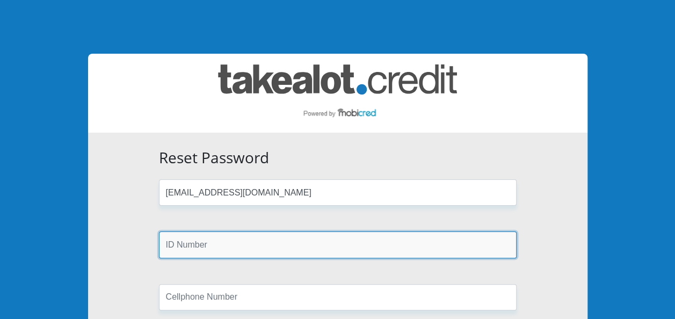
type input "8910160022085"
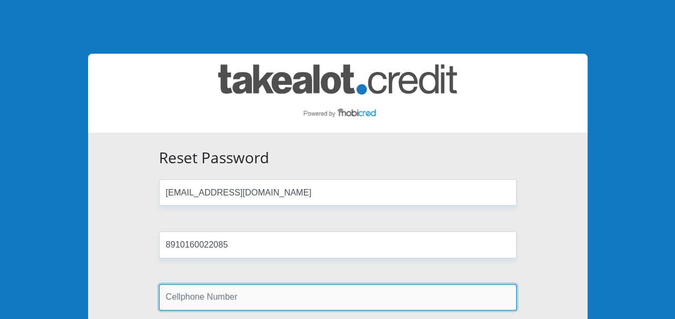
type input "0836639320"
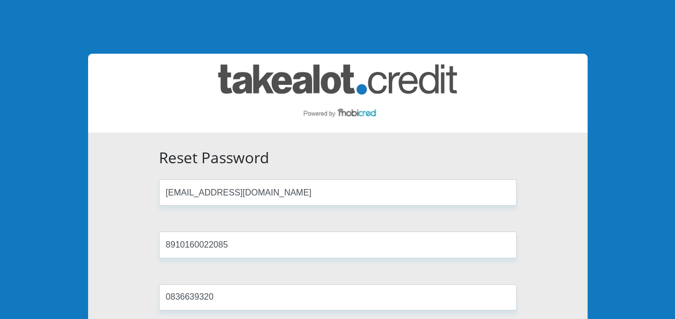
type input "Malope"
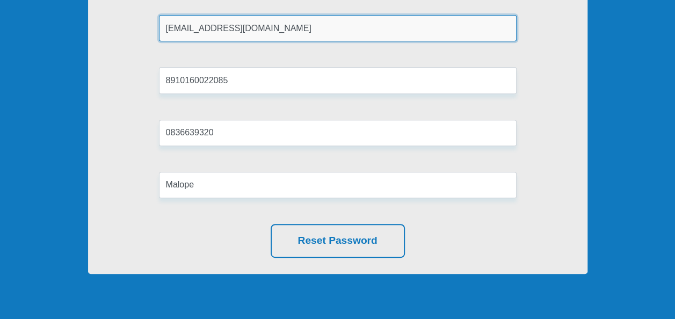
scroll to position [186, 0]
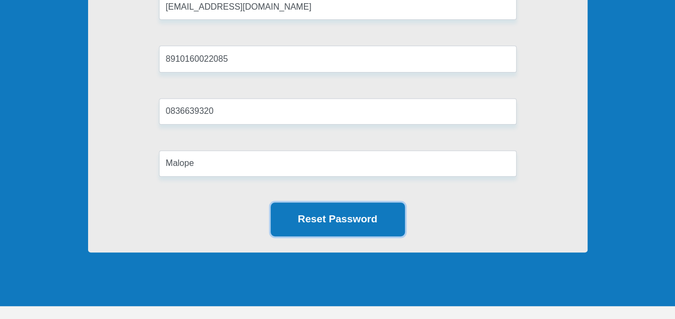
click at [329, 222] on button "Reset Password" at bounding box center [338, 219] width 134 height 34
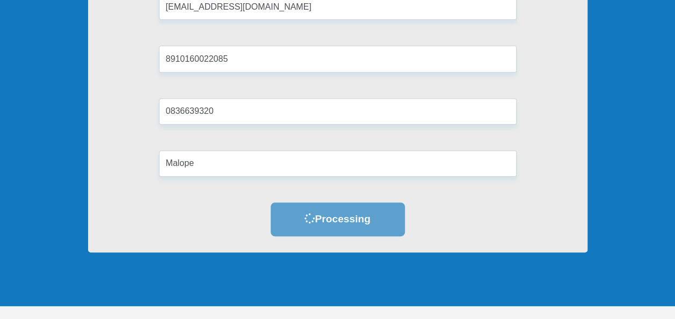
scroll to position [0, 0]
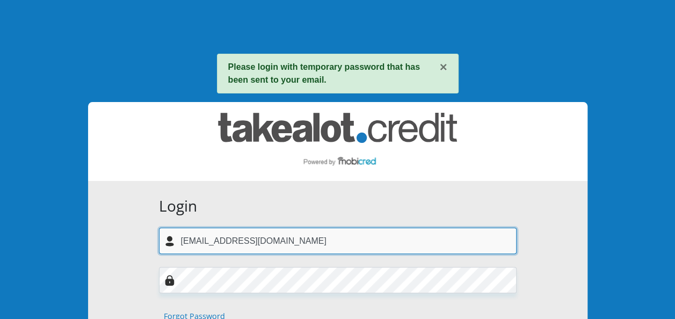
click at [280, 234] on input "[EMAIL_ADDRESS][DOMAIN_NAME]" at bounding box center [338, 241] width 358 height 26
type input "m"
type input "mmatshepo"
click at [376, 241] on input "mmatshepo" at bounding box center [338, 241] width 358 height 26
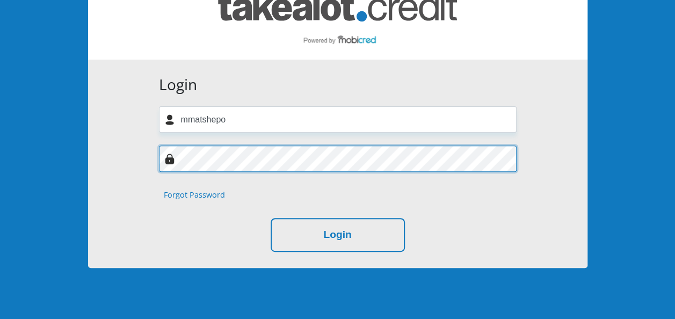
scroll to position [150, 0]
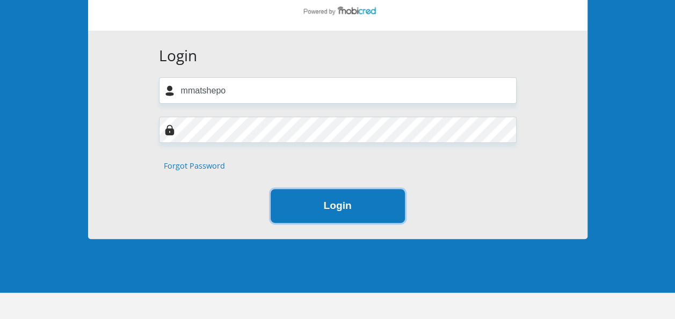
click at [367, 201] on button "Login" at bounding box center [338, 206] width 134 height 34
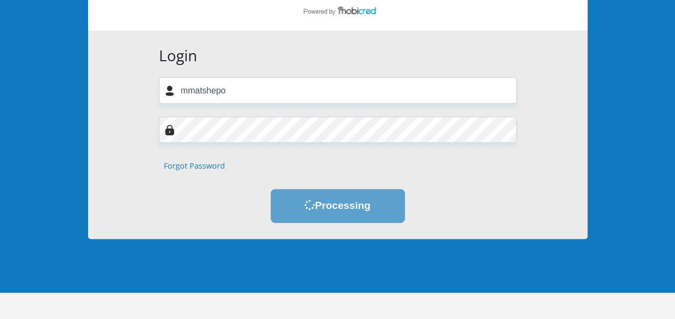
scroll to position [0, 0]
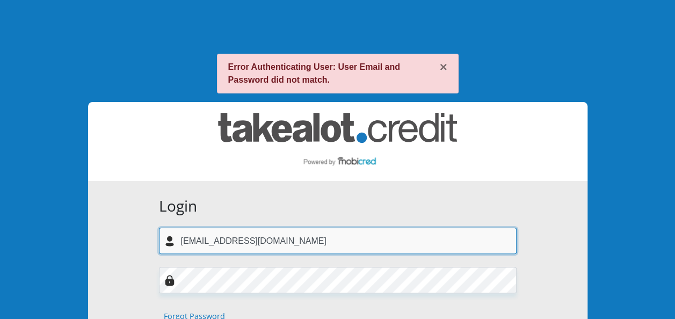
click at [267, 240] on input "[EMAIL_ADDRESS][DOMAIN_NAME]" at bounding box center [338, 241] width 358 height 26
click at [278, 240] on input "[EMAIL_ADDRESS][DOMAIN_NAME]" at bounding box center [338, 241] width 358 height 26
type input "m"
type input "[EMAIL_ADDRESS][DOMAIN_NAME]"
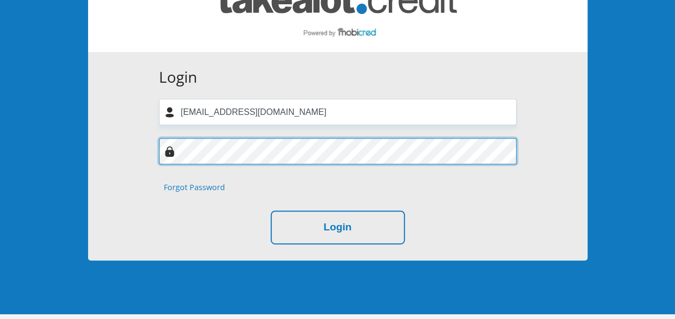
scroll to position [157, 0]
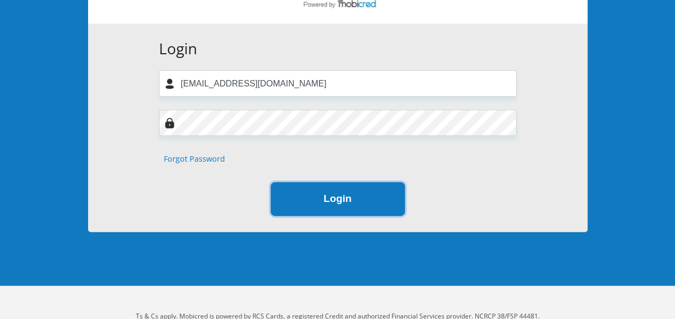
click at [338, 194] on button "Login" at bounding box center [338, 199] width 134 height 34
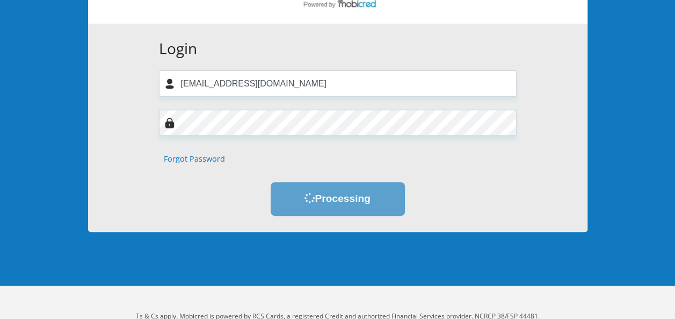
scroll to position [0, 0]
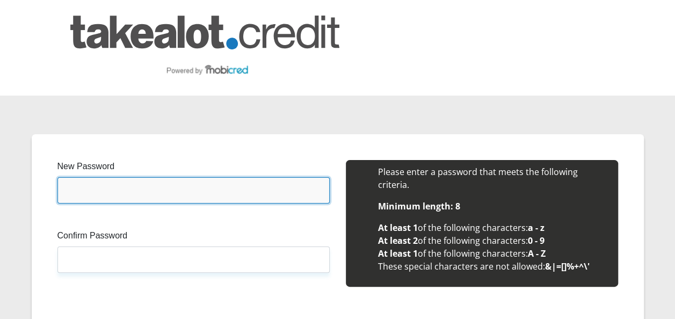
click at [127, 197] on input "New Password" at bounding box center [193, 190] width 272 height 26
type input "Lesego@123"
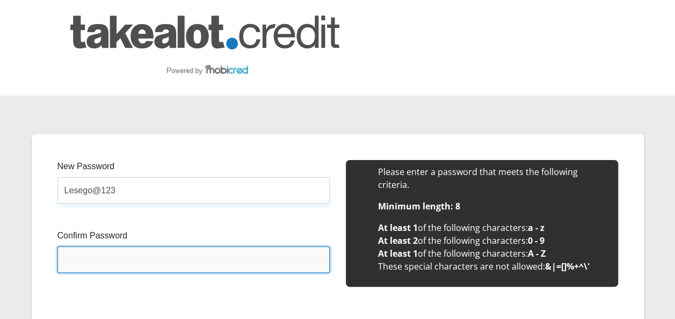
type input "Lesego@123"
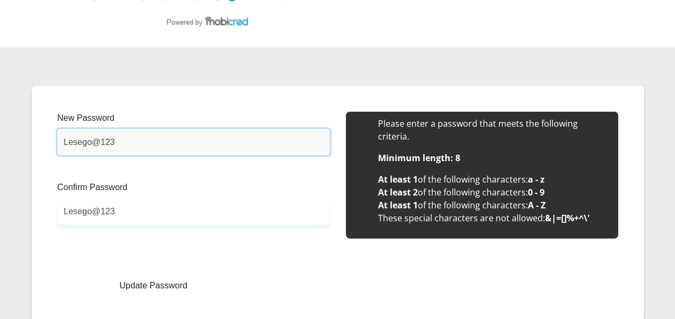
scroll to position [64, 0]
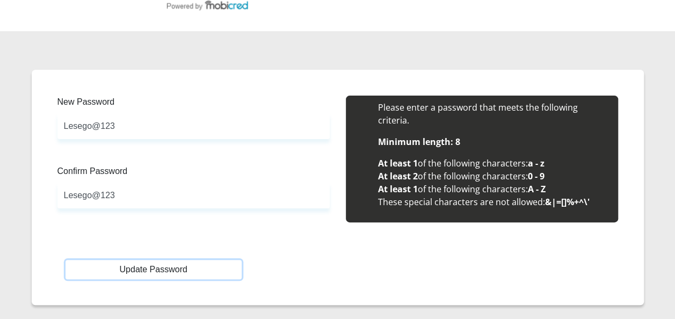
click at [160, 270] on button "Update Password" at bounding box center [154, 269] width 176 height 19
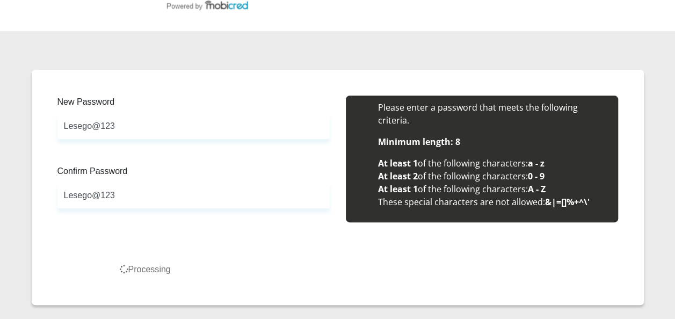
scroll to position [0, 0]
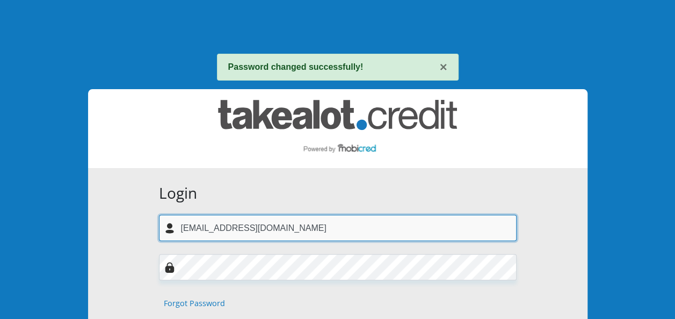
click at [265, 226] on input "[EMAIL_ADDRESS][DOMAIN_NAME]" at bounding box center [338, 228] width 358 height 26
click at [282, 231] on input "[EMAIL_ADDRESS][DOMAIN_NAME]" at bounding box center [338, 228] width 358 height 26
type input "m"
type input "[EMAIL_ADDRESS][DOMAIN_NAME]"
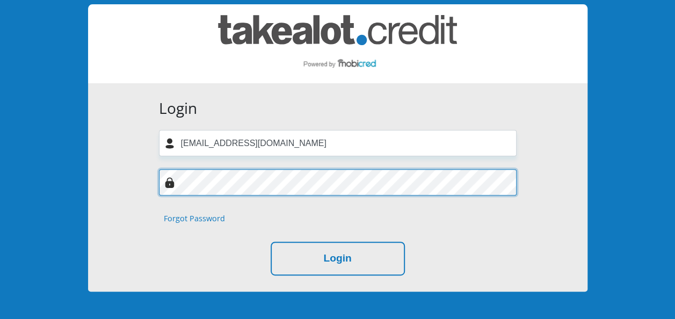
scroll to position [86, 0]
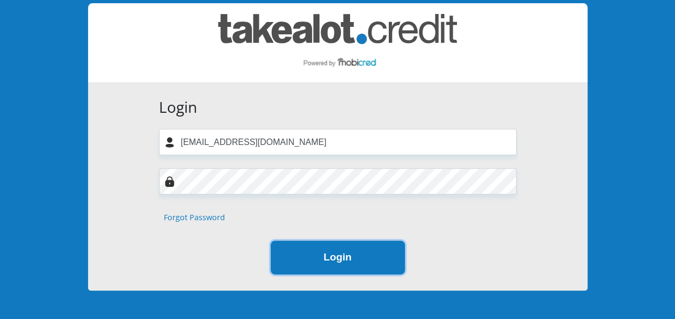
click at [368, 265] on button "Login" at bounding box center [338, 258] width 134 height 34
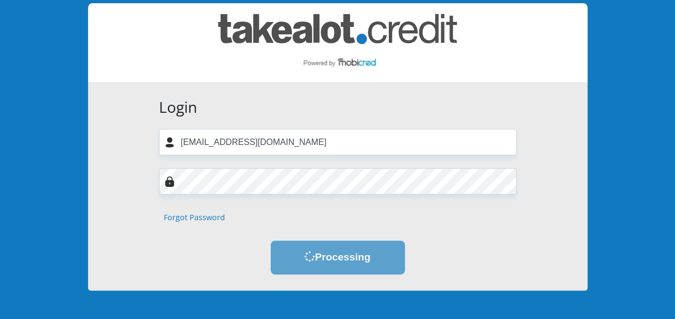
scroll to position [0, 0]
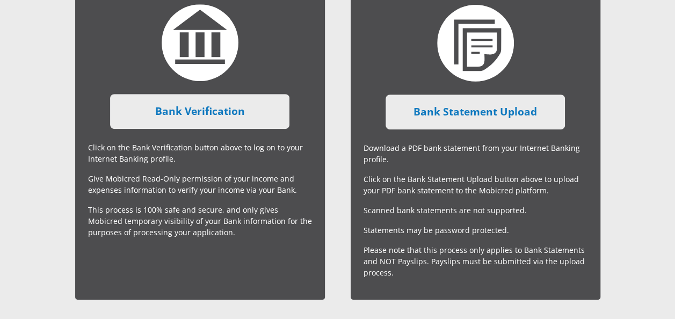
scroll to position [312, 0]
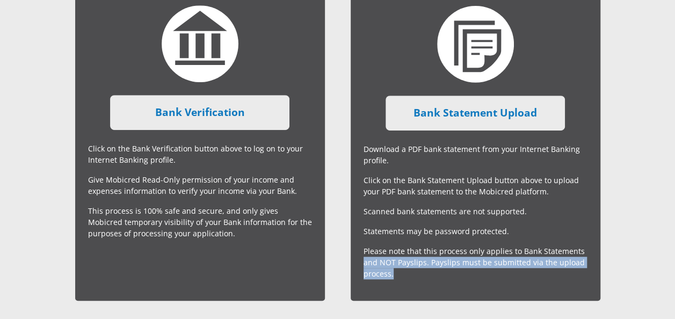
drag, startPoint x: 672, startPoint y: 238, endPoint x: 677, endPoint y: 279, distance: 41.1
click at [675, 279] on html "Documents Your applicaton has been provisionally approved and to finalise it, w…" at bounding box center [337, 88] width 675 height 801
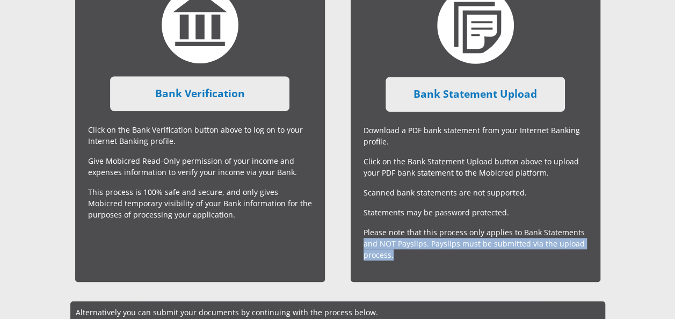
scroll to position [309, 0]
